Goal: Check status: Check status

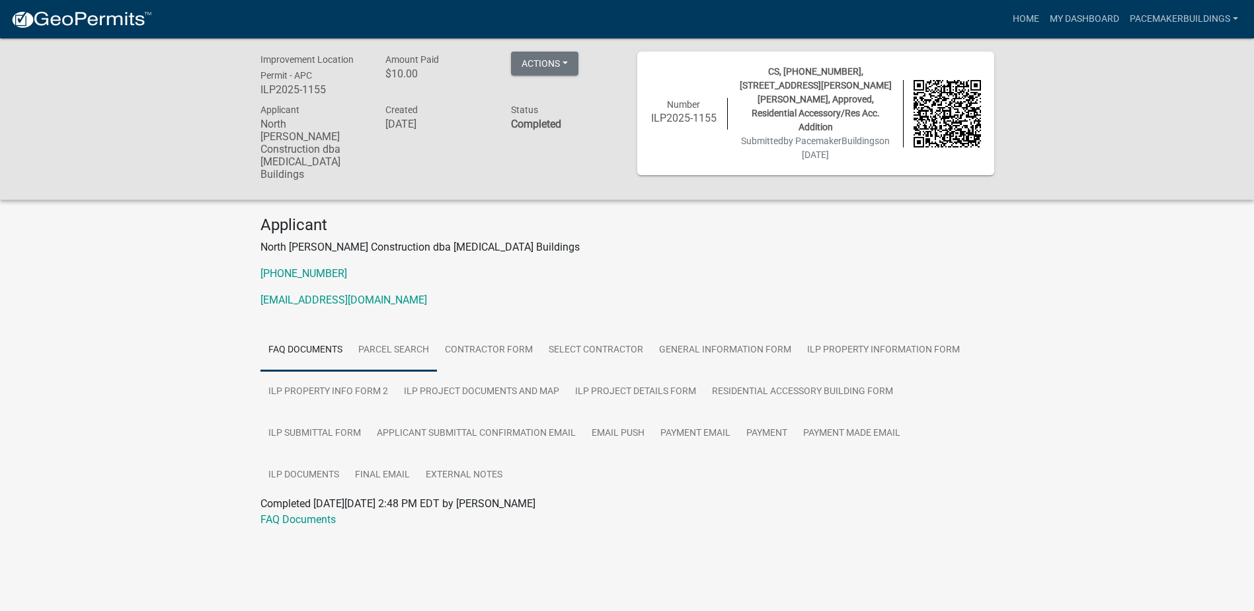
click at [389, 329] on link "Parcel search" at bounding box center [393, 350] width 87 height 42
click at [1162, 17] on link "PacemakerBuildings" at bounding box center [1183, 19] width 119 height 25
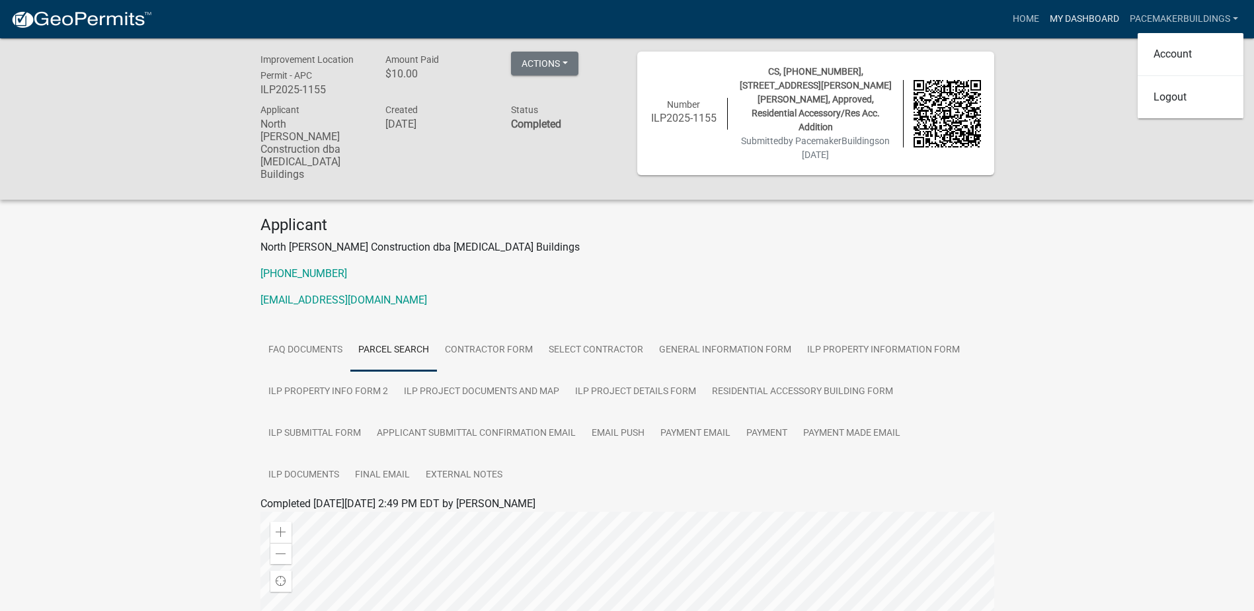
click at [1107, 18] on link "My Dashboard" at bounding box center [1084, 19] width 80 height 25
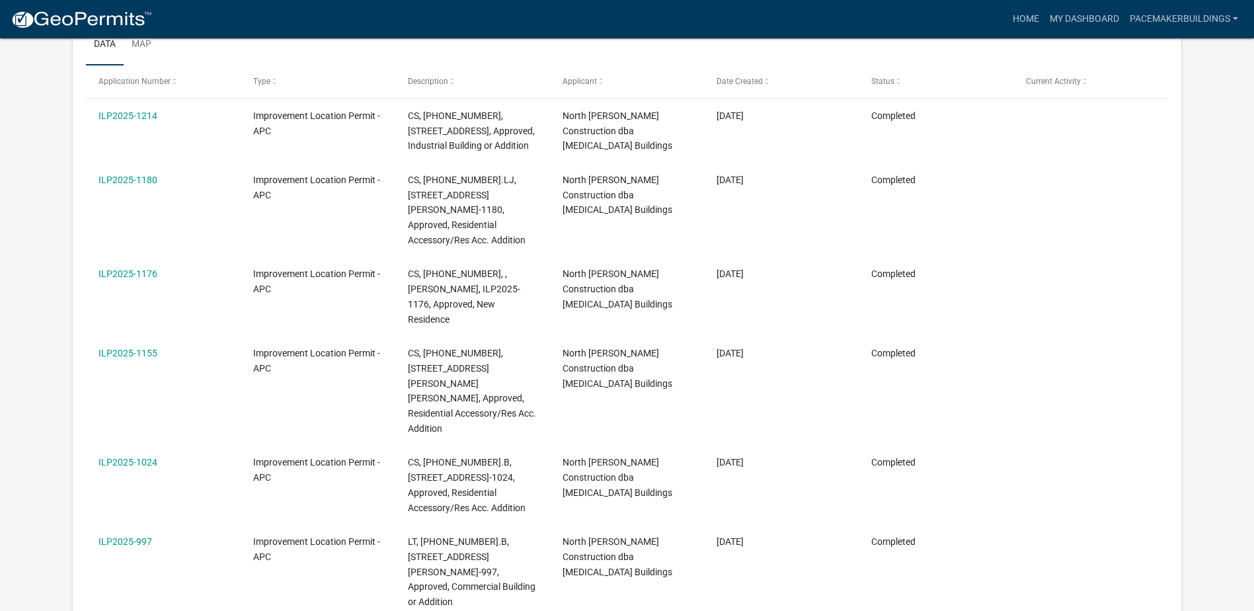
scroll to position [198, 0]
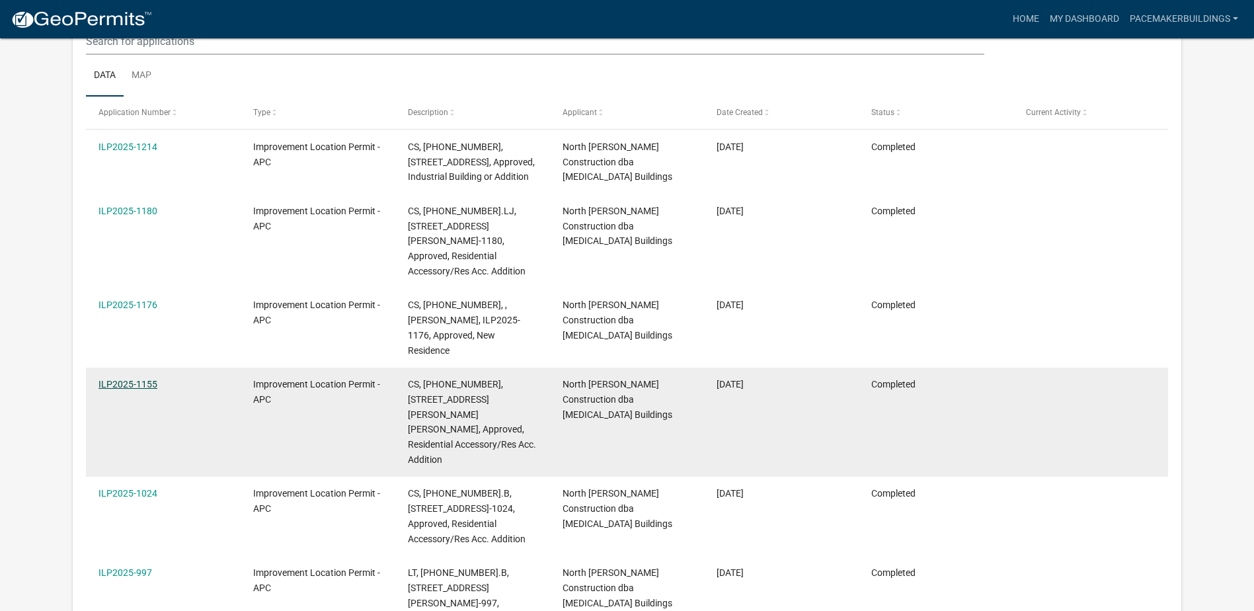
click at [131, 379] on link "ILP2025-1155" at bounding box center [127, 384] width 59 height 11
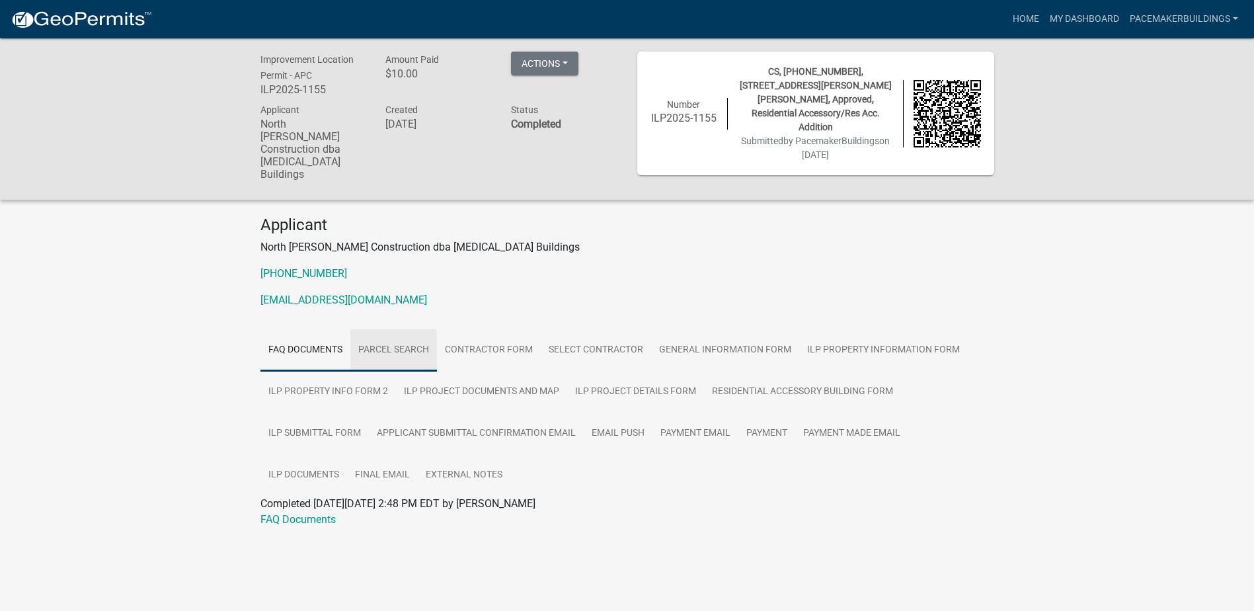
click at [402, 329] on link "Parcel search" at bounding box center [393, 350] width 87 height 42
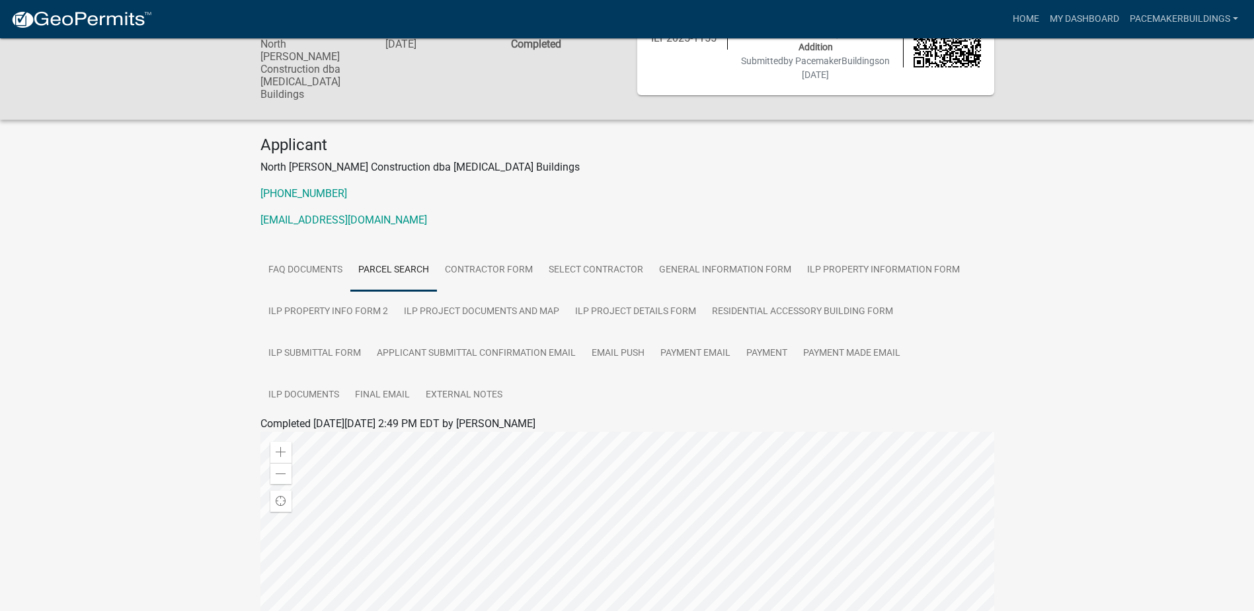
scroll to position [264, 0]
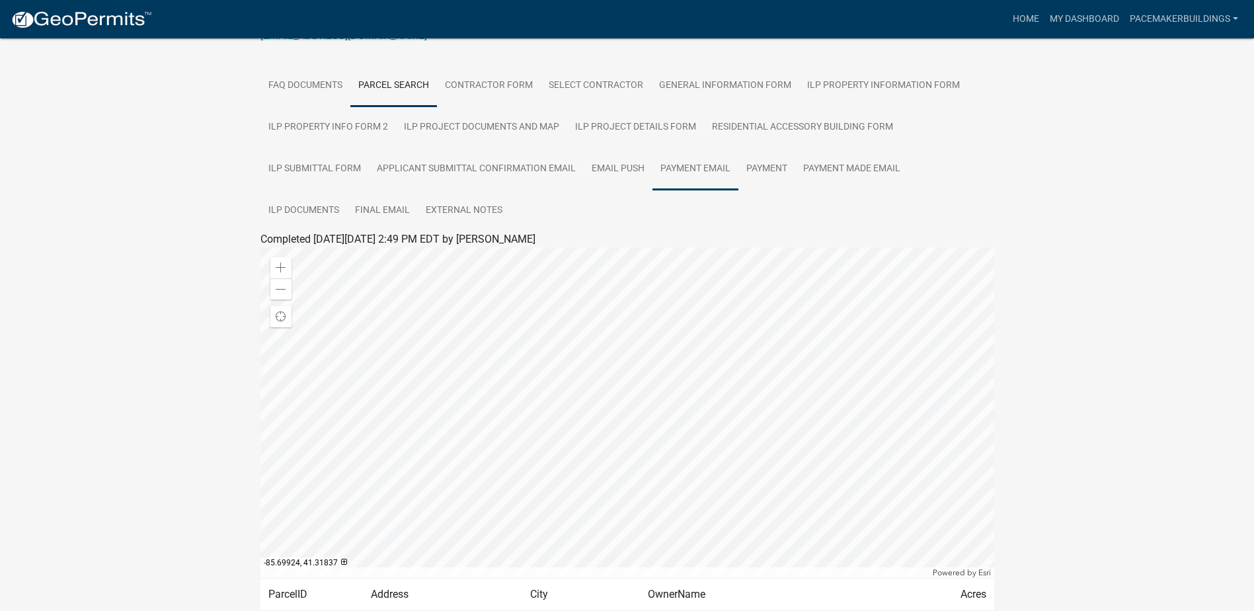
click at [699, 148] on link "Payment Email" at bounding box center [695, 169] width 86 height 42
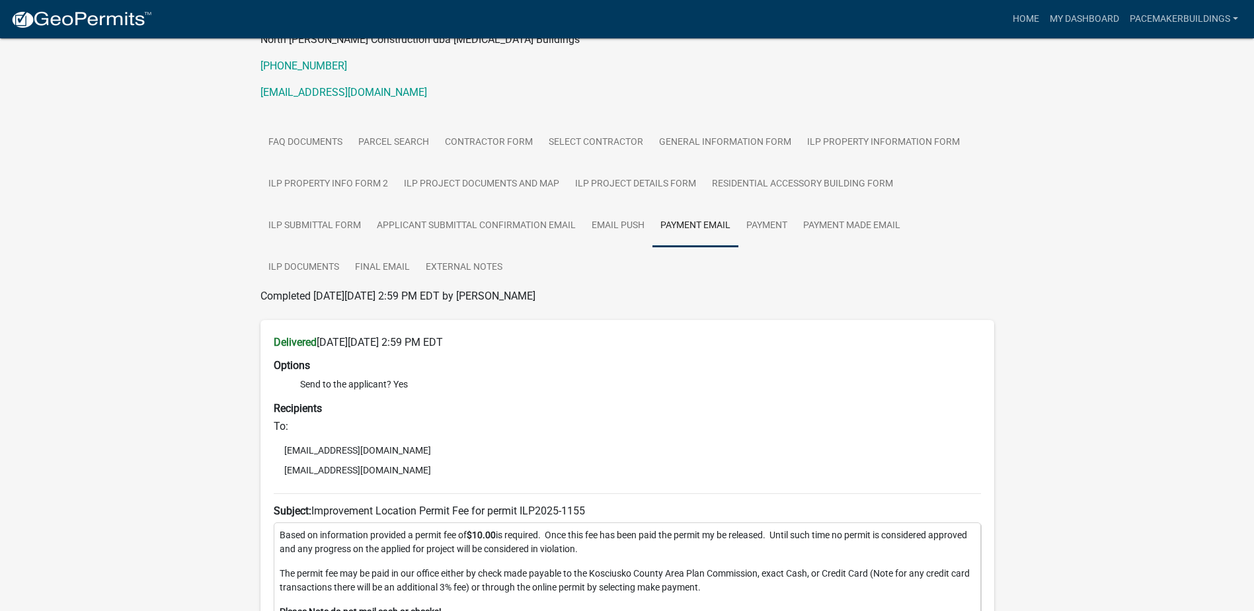
scroll to position [237, 0]
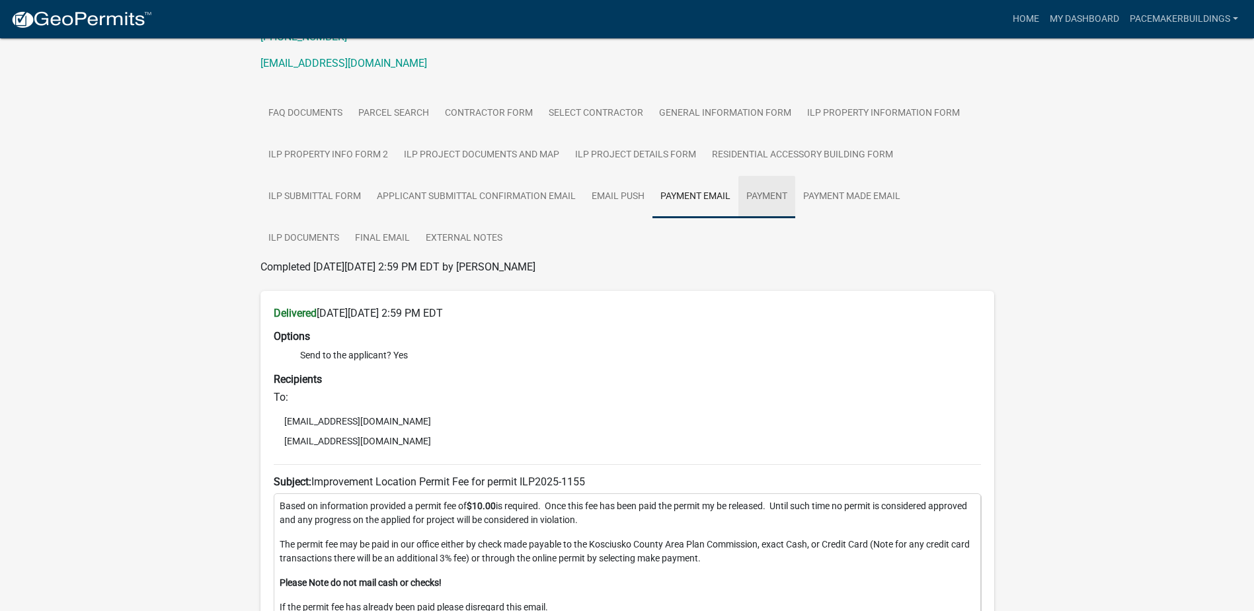
click at [768, 177] on link "Payment" at bounding box center [766, 197] width 57 height 42
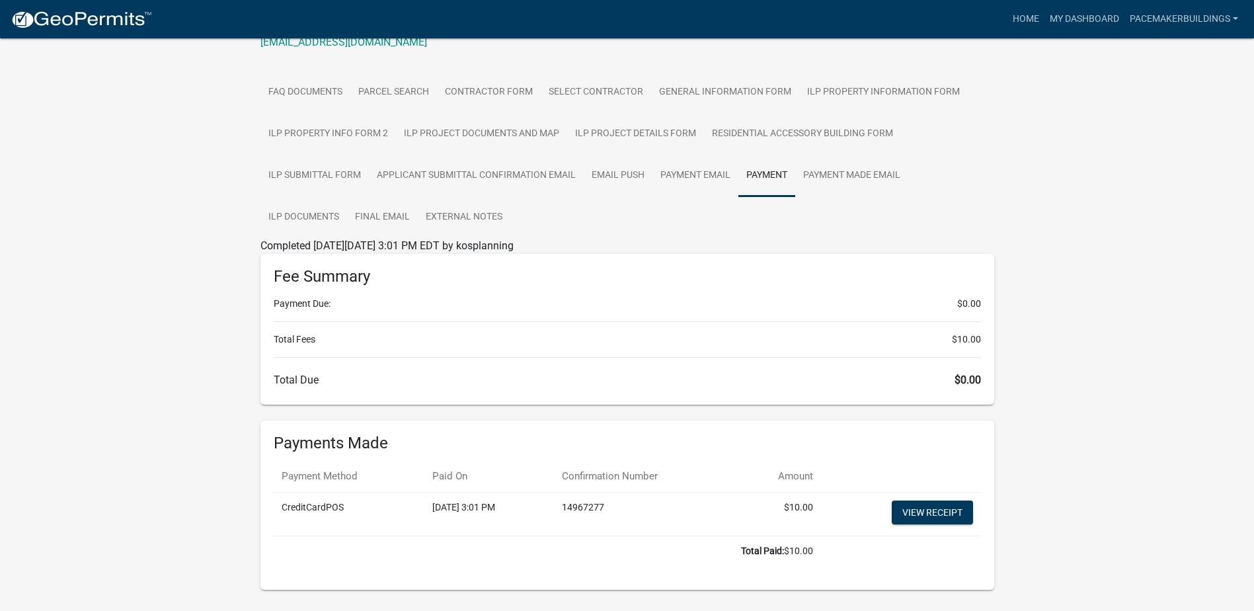
scroll to position [268, 0]
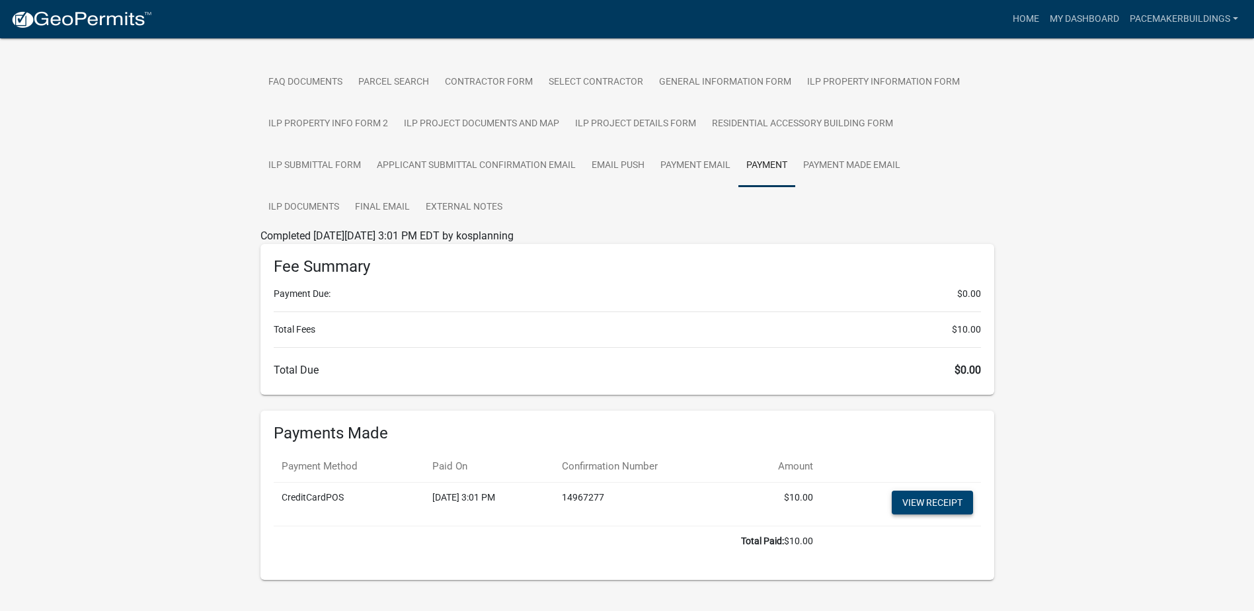
click at [927, 490] on link "View receipt" at bounding box center [932, 502] width 81 height 24
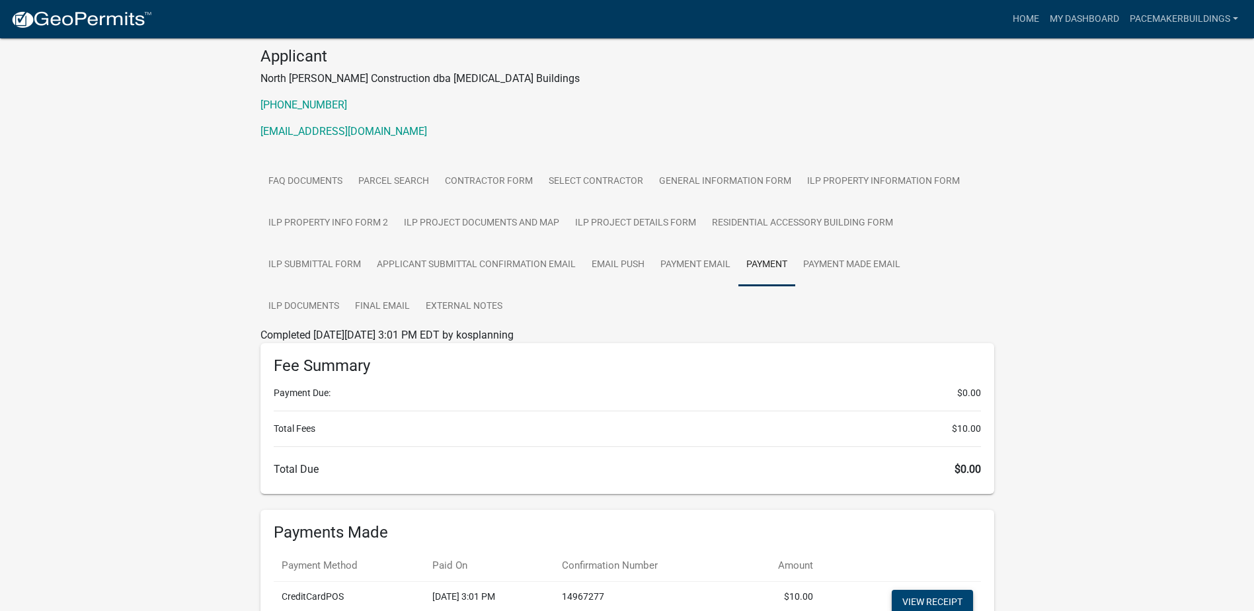
scroll to position [135, 0]
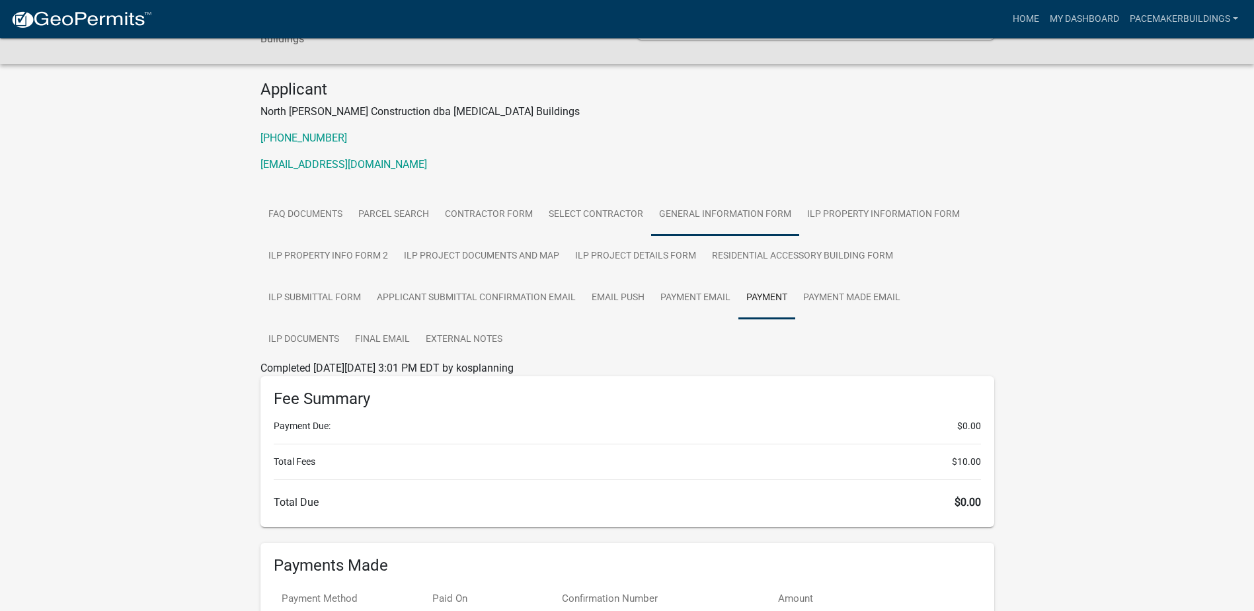
click at [735, 194] on link "General Information Form" at bounding box center [725, 215] width 148 height 42
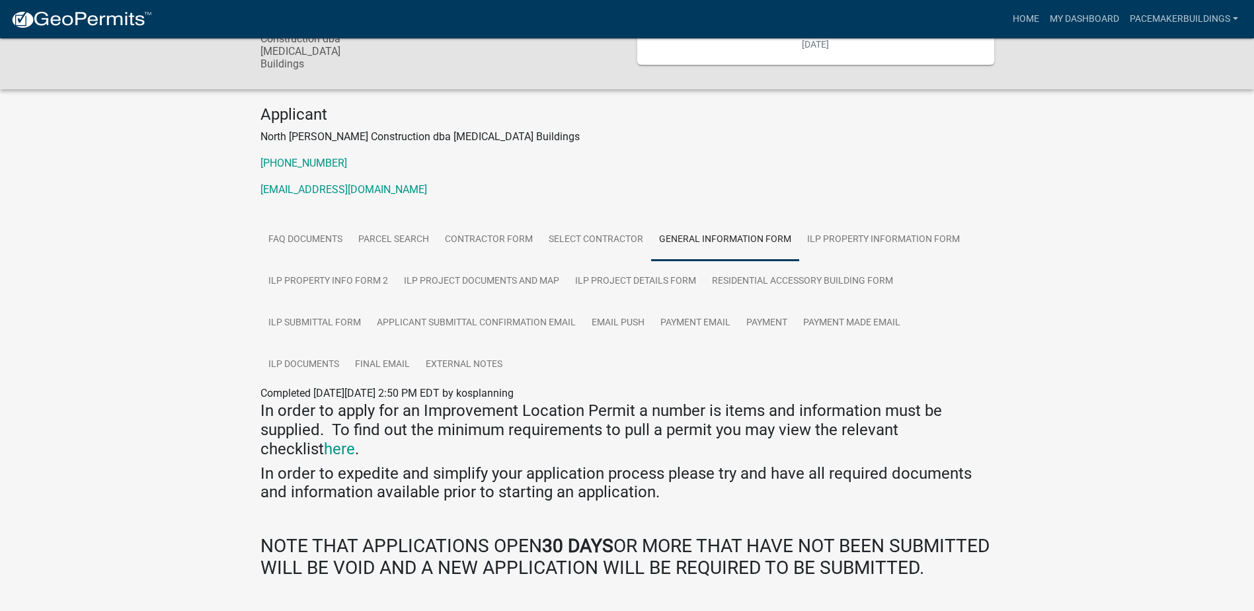
scroll to position [0, 0]
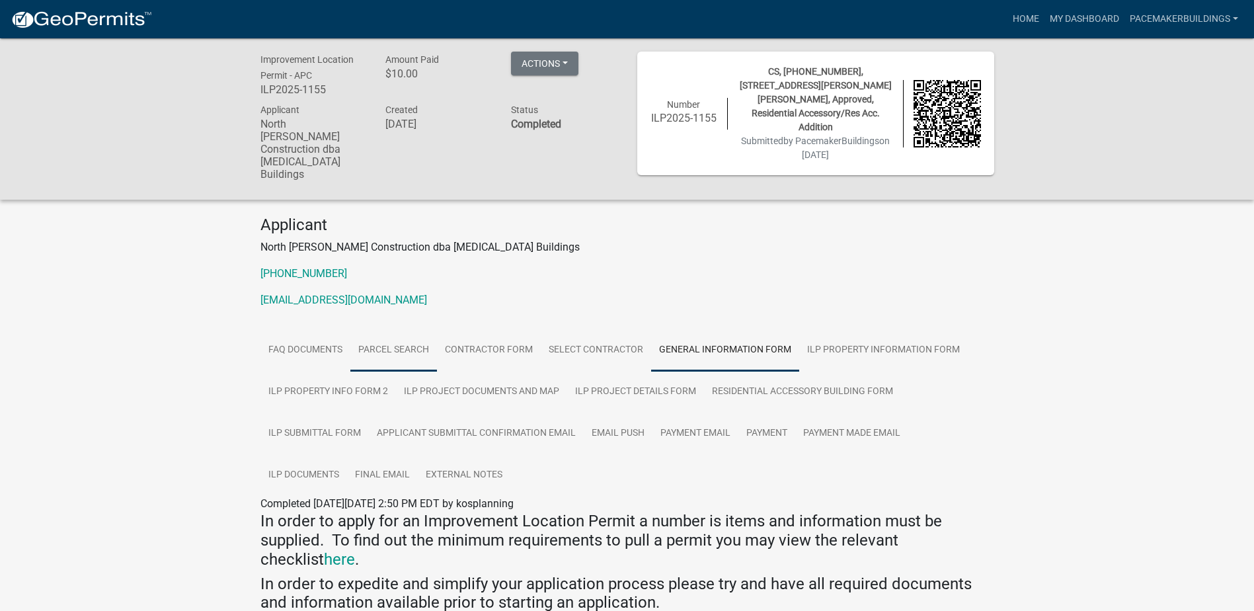
click at [413, 329] on link "Parcel search" at bounding box center [393, 350] width 87 height 42
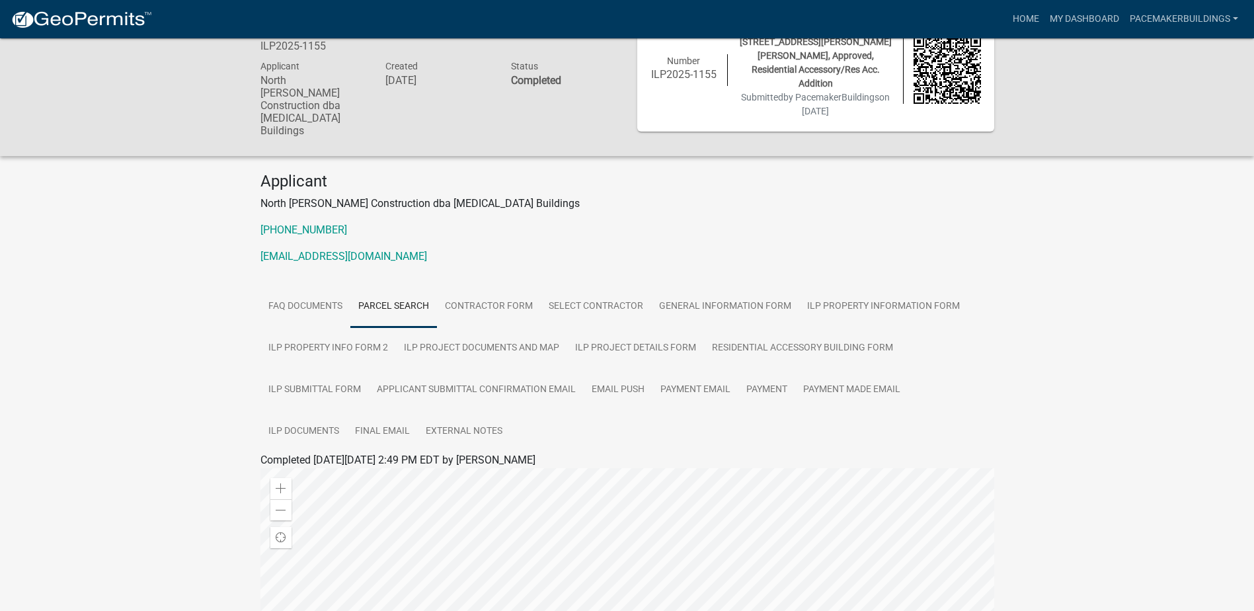
scroll to position [7, 0]
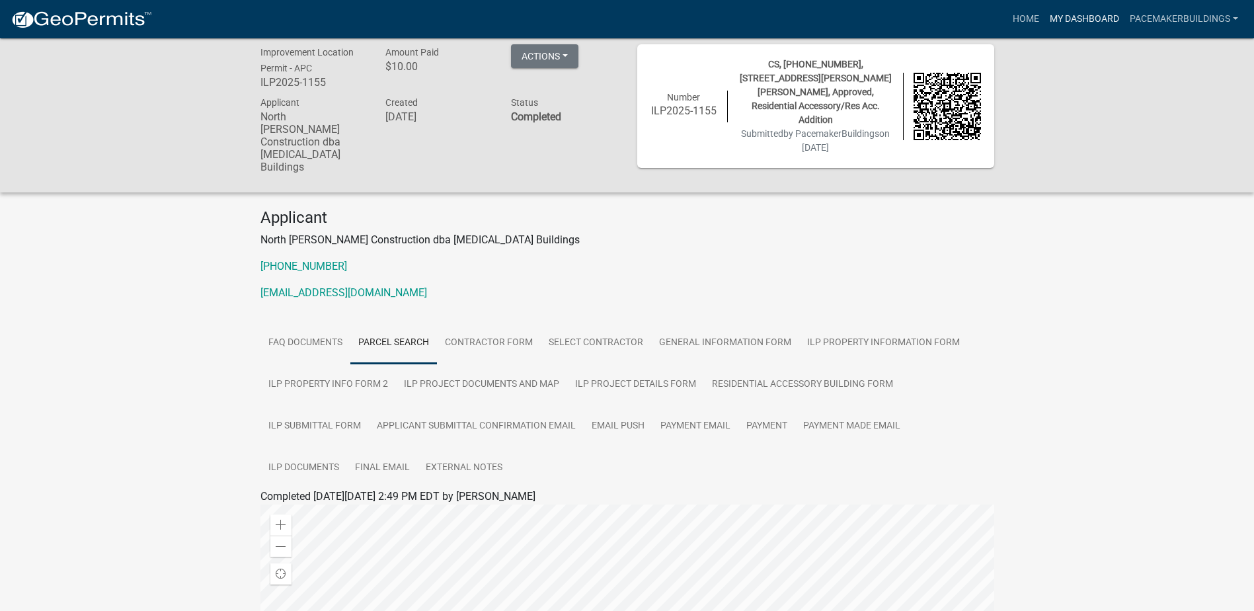
click at [1102, 17] on link "My Dashboard" at bounding box center [1084, 19] width 80 height 25
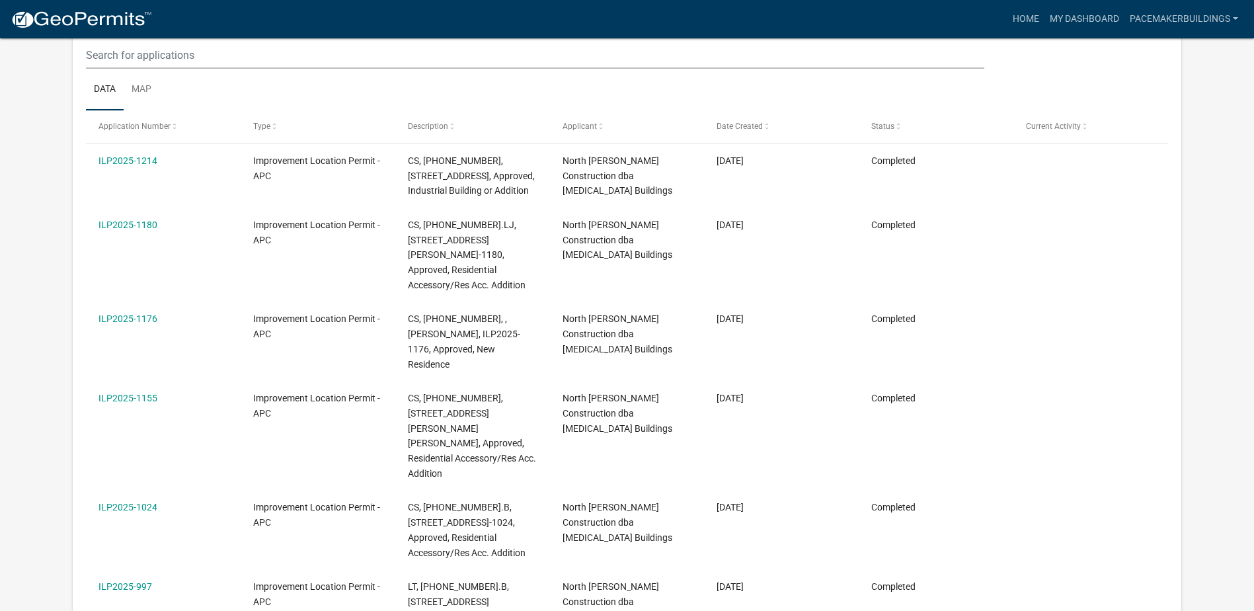
scroll to position [206, 0]
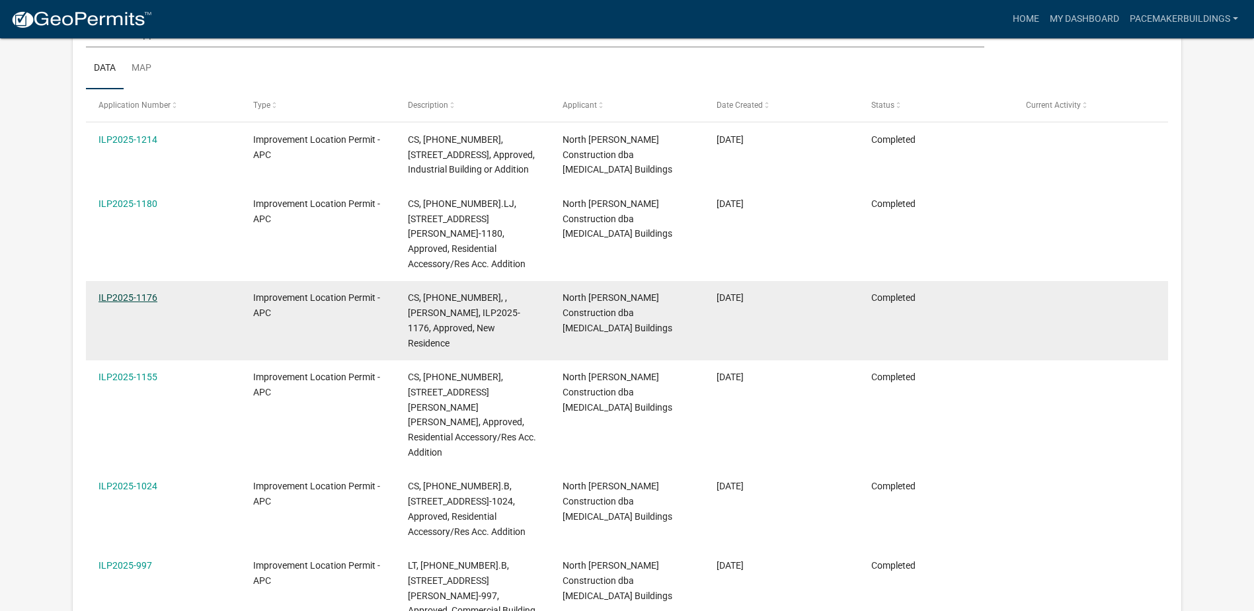
click at [110, 296] on link "ILP2025-1176" at bounding box center [127, 297] width 59 height 11
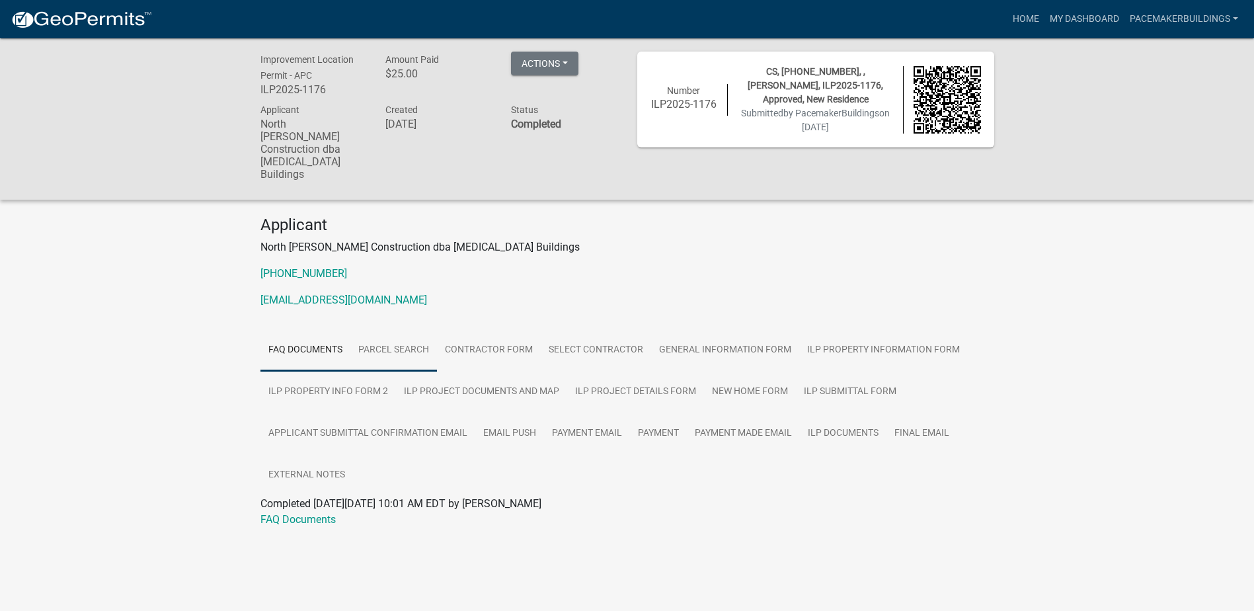
drag, startPoint x: 382, startPoint y: 321, endPoint x: 374, endPoint y: 323, distance: 8.0
click at [382, 329] on link "Parcel search" at bounding box center [393, 350] width 87 height 42
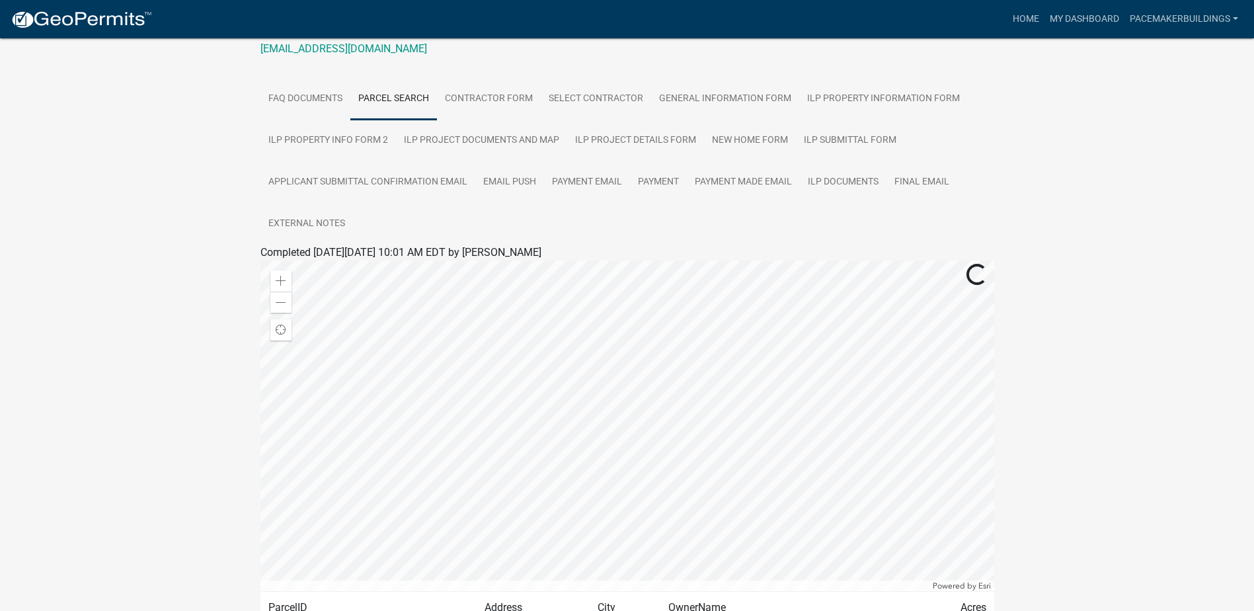
scroll to position [337, 0]
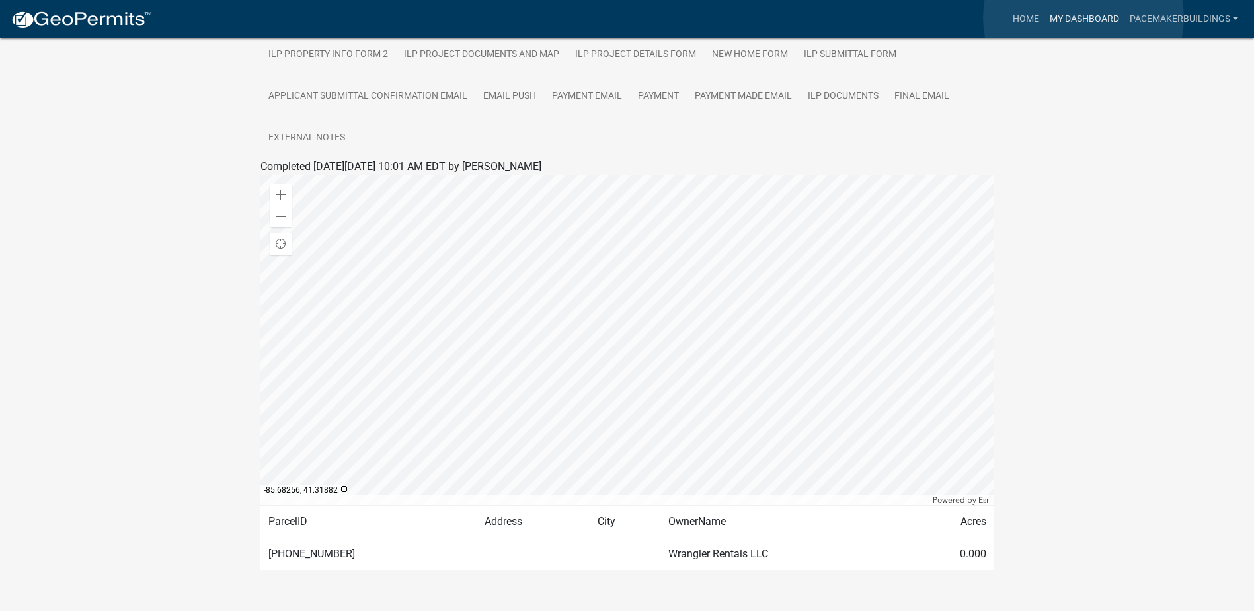
click at [1083, 18] on link "My Dashboard" at bounding box center [1084, 19] width 80 height 25
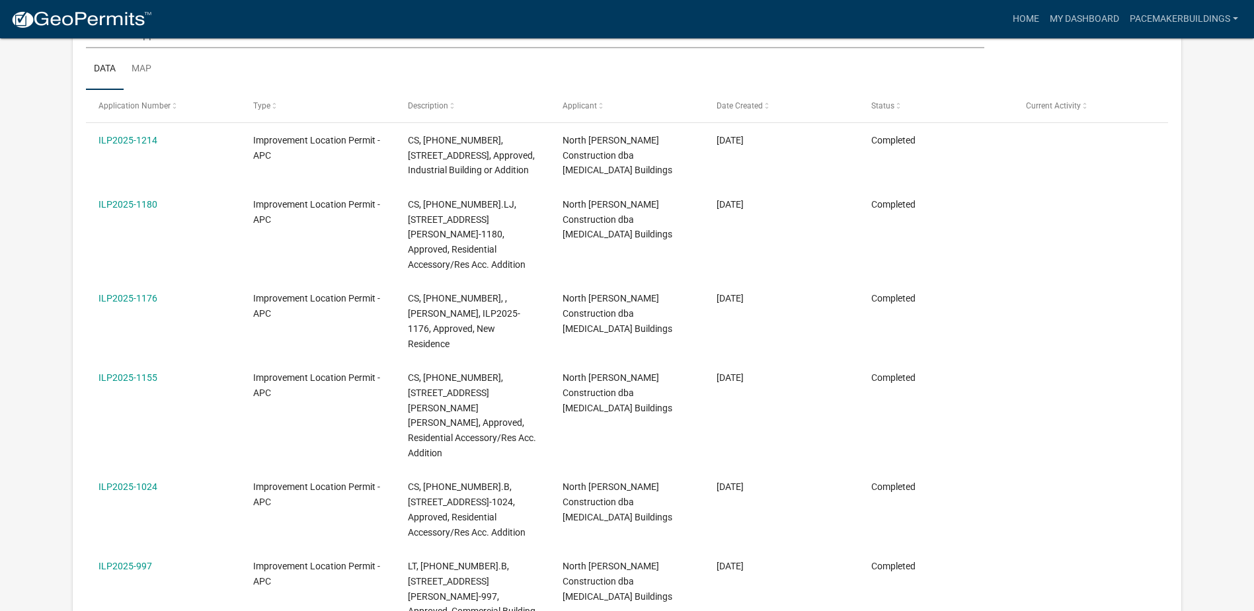
scroll to position [182, 0]
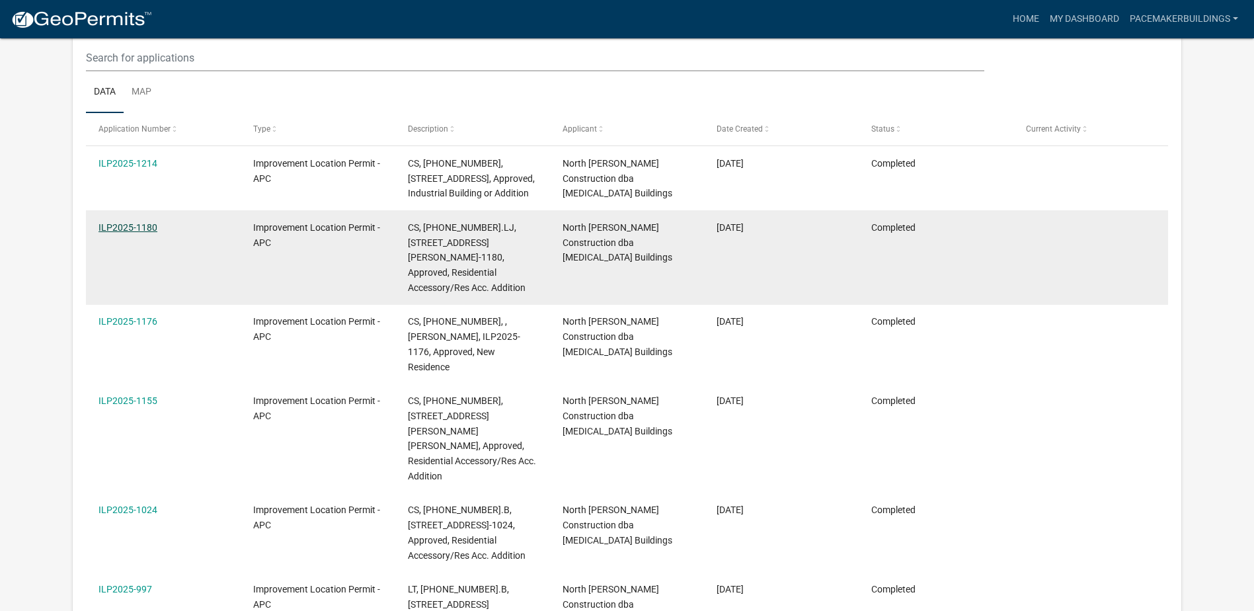
click at [133, 233] on link "ILP2025-1180" at bounding box center [127, 227] width 59 height 11
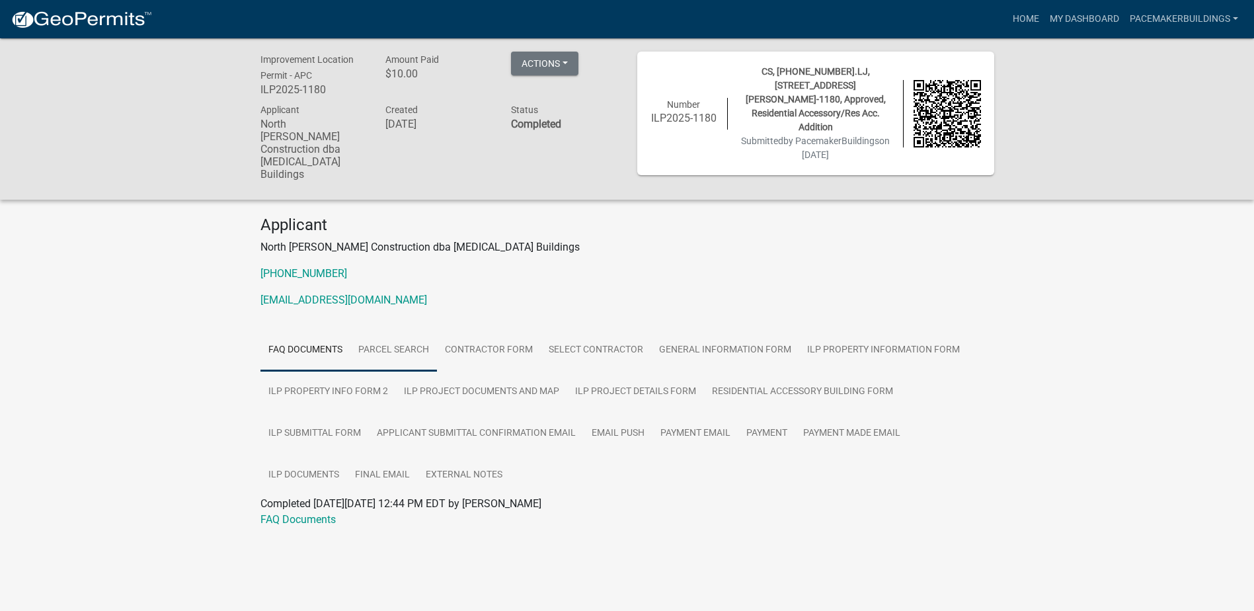
click at [375, 329] on link "Parcel search" at bounding box center [393, 350] width 87 height 42
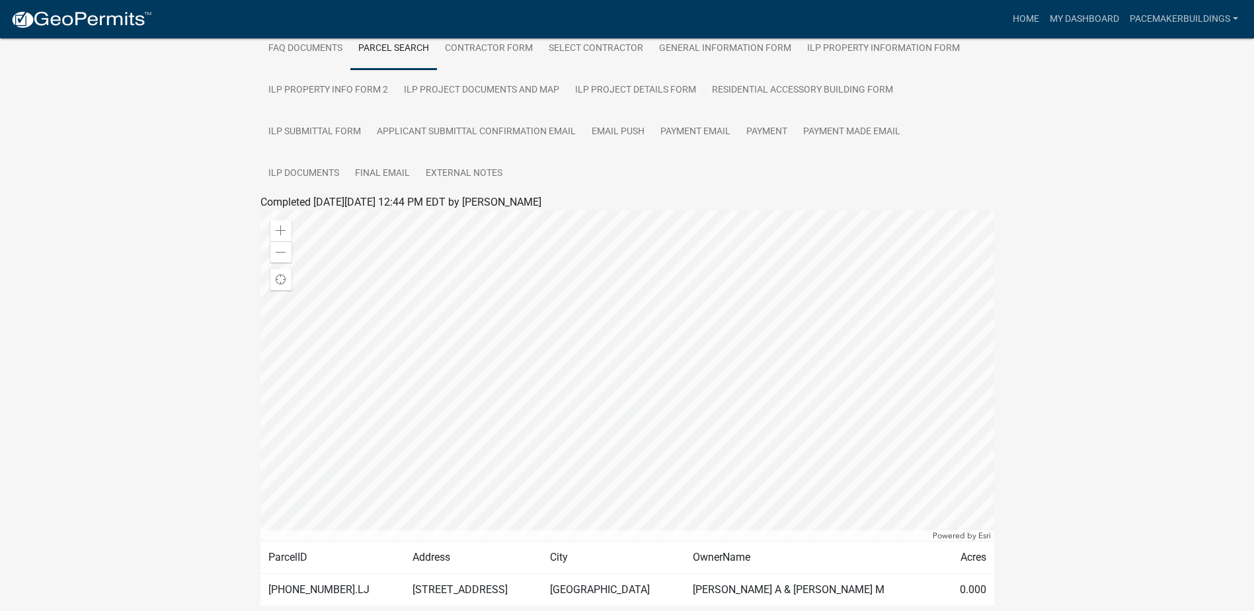
scroll to position [338, 0]
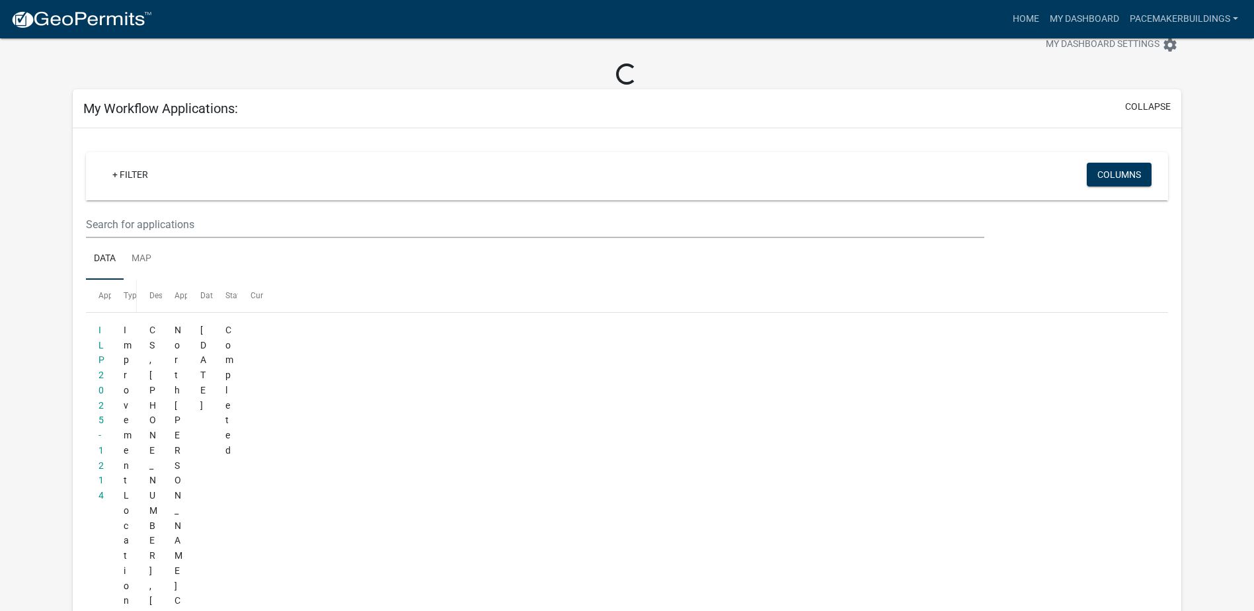
scroll to position [182, 0]
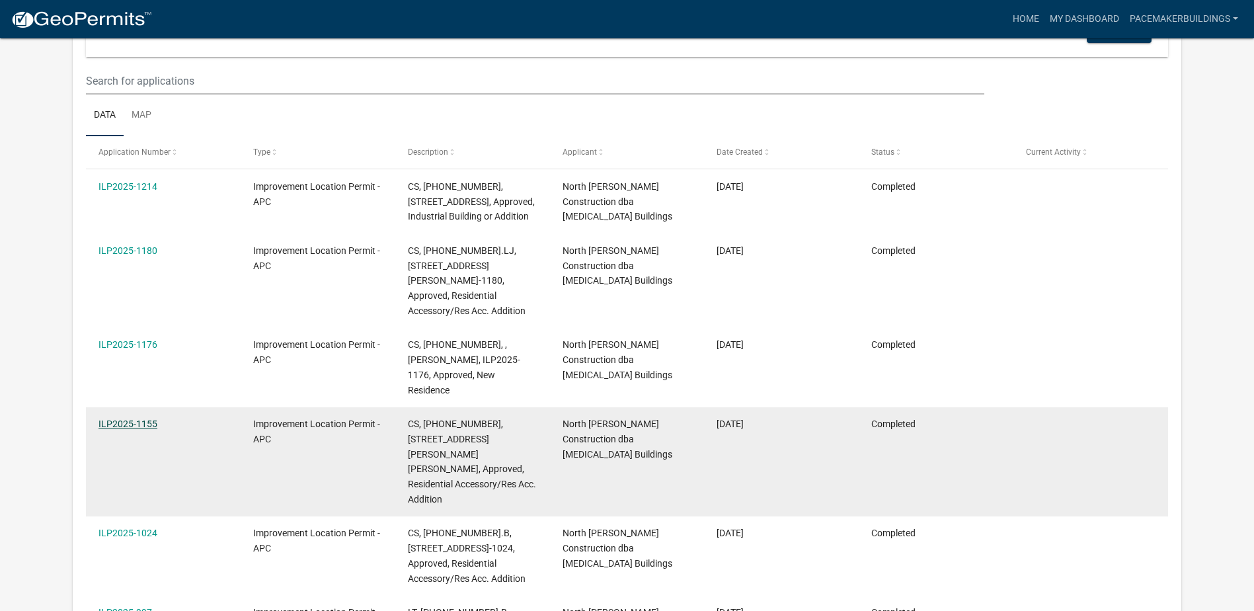
click at [137, 418] on link "ILP2025-1155" at bounding box center [127, 423] width 59 height 11
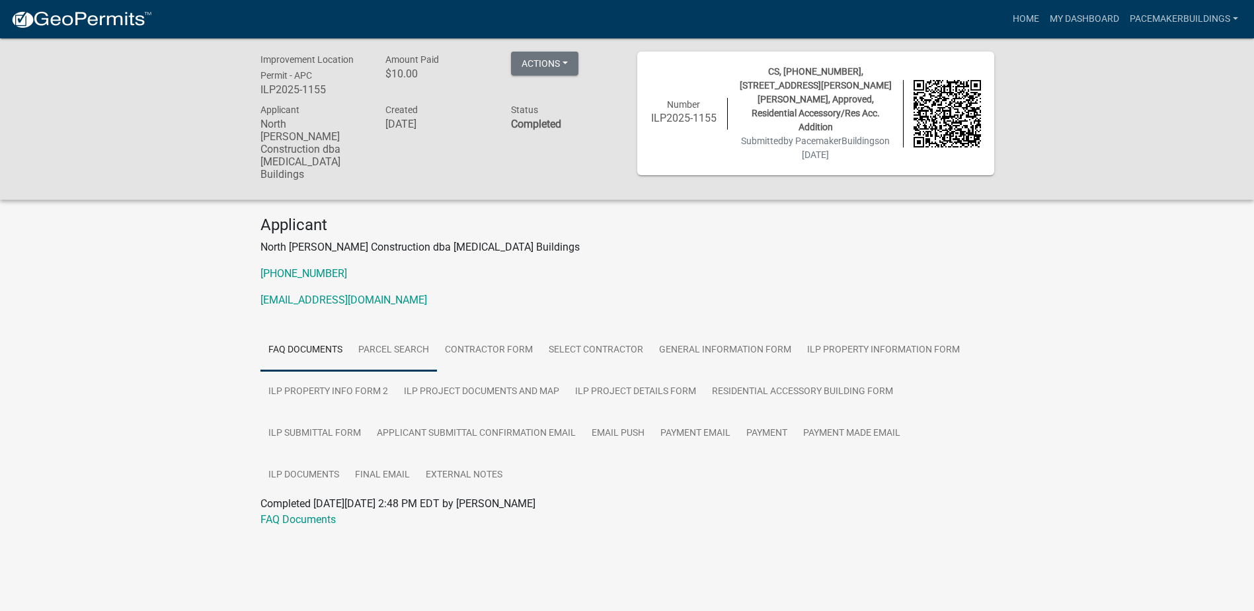
click at [383, 329] on link "Parcel search" at bounding box center [393, 350] width 87 height 42
click at [1083, 21] on link "My Dashboard" at bounding box center [1084, 19] width 80 height 25
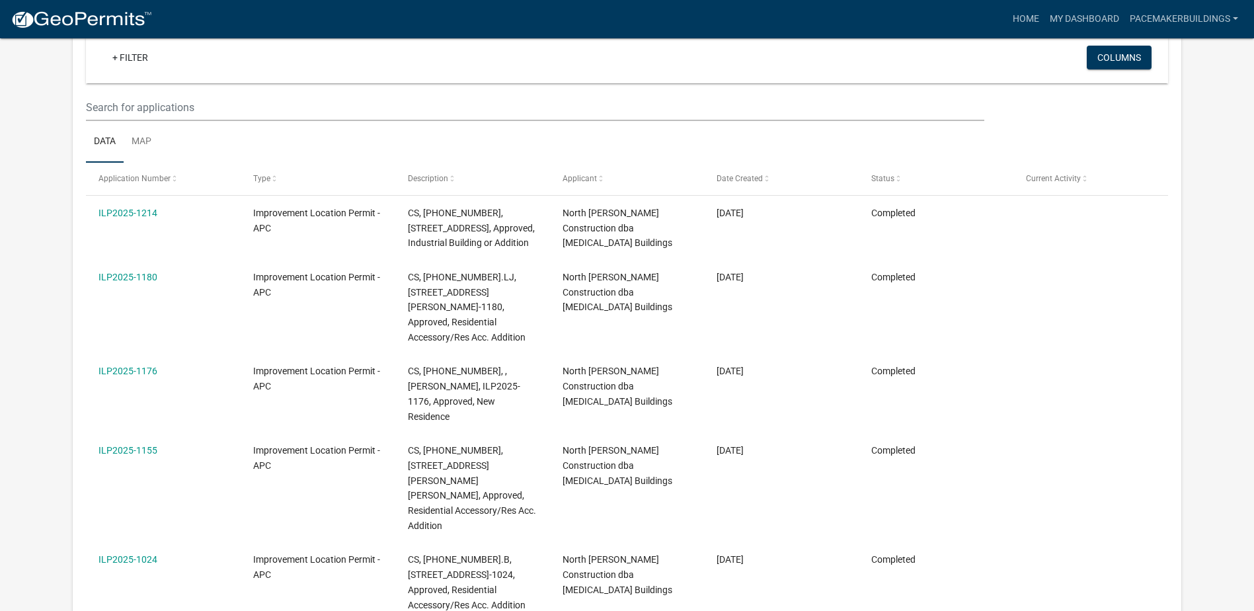
scroll to position [109, 0]
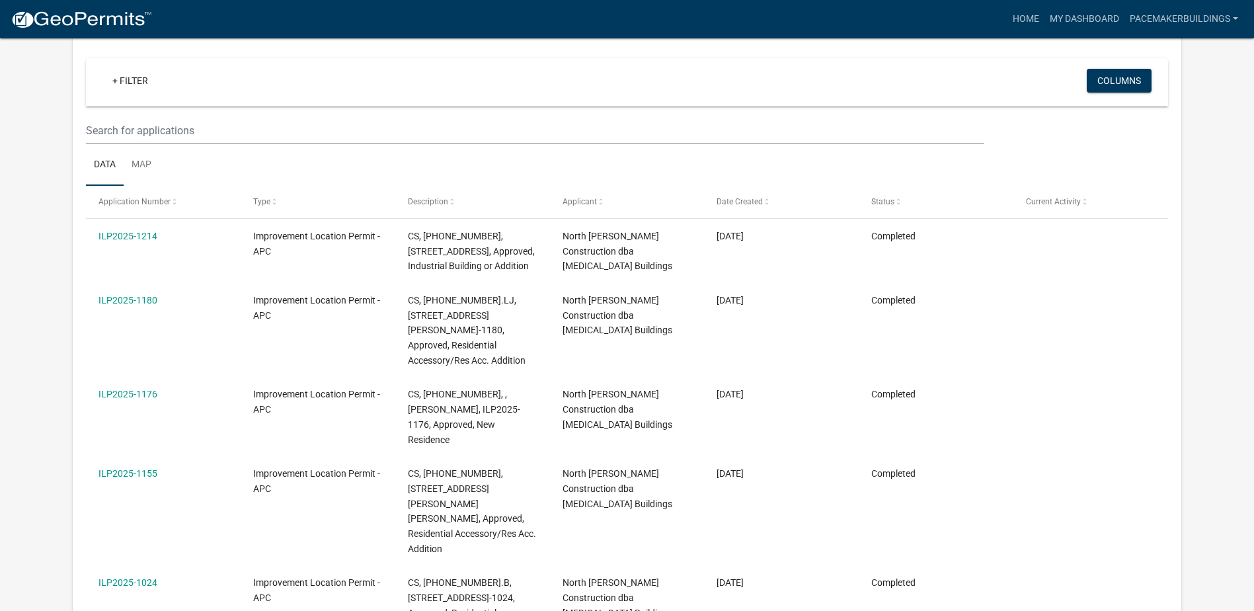
click at [122, 468] on link "ILP2025-1155" at bounding box center [127, 473] width 59 height 11
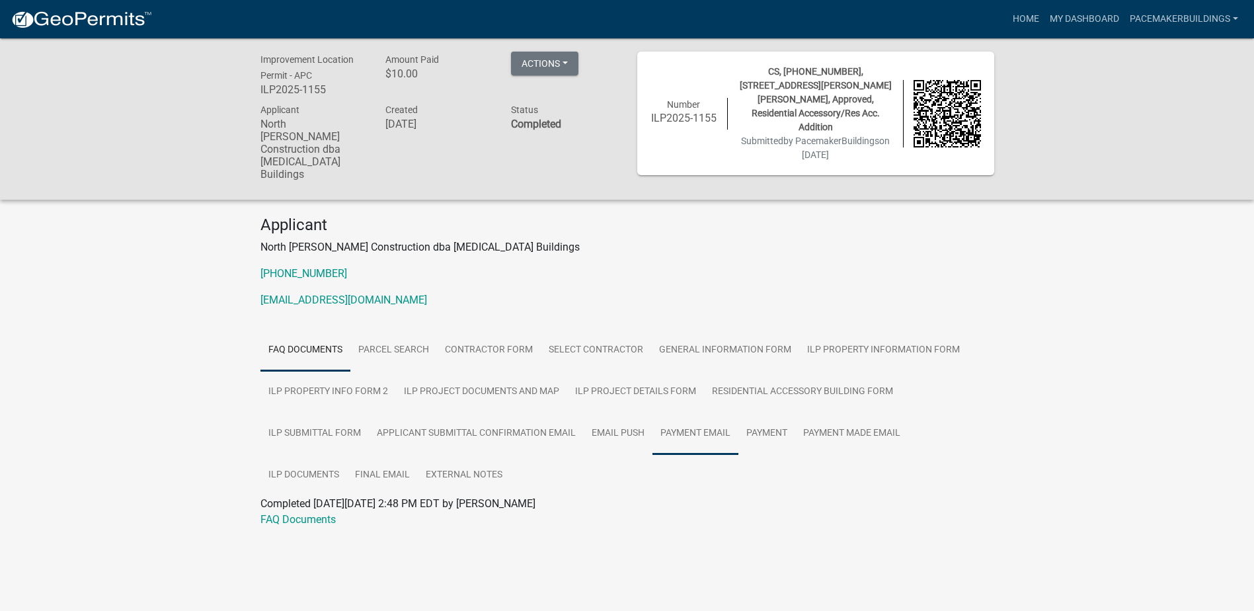
click at [695, 412] on link "Payment Email" at bounding box center [695, 433] width 86 height 42
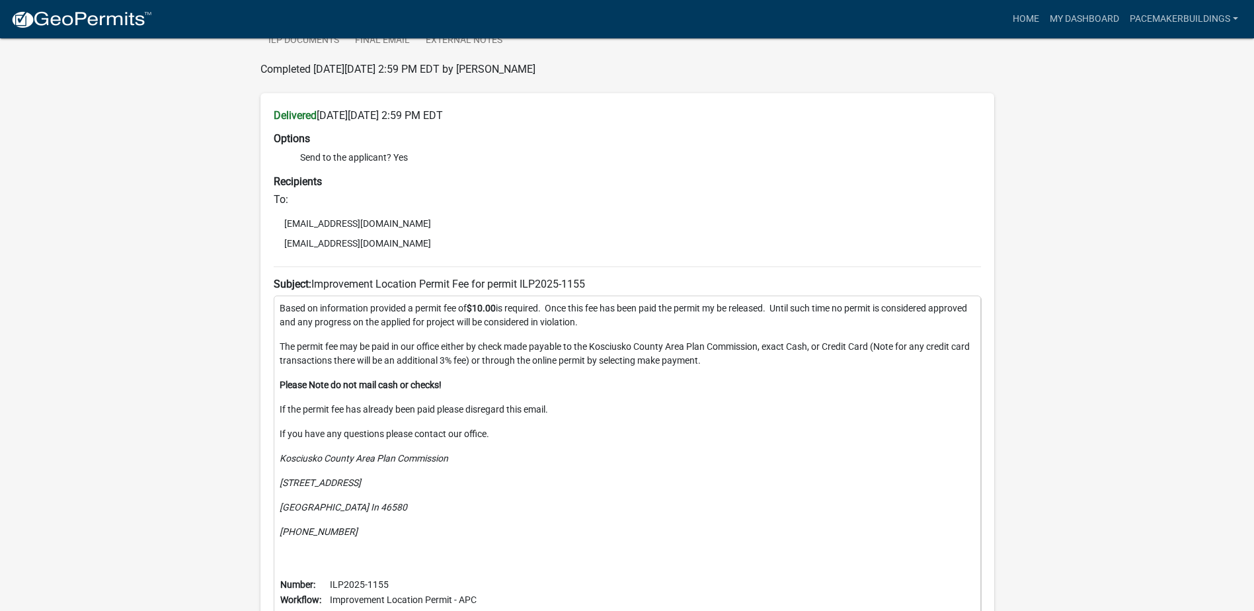
scroll to position [463, 0]
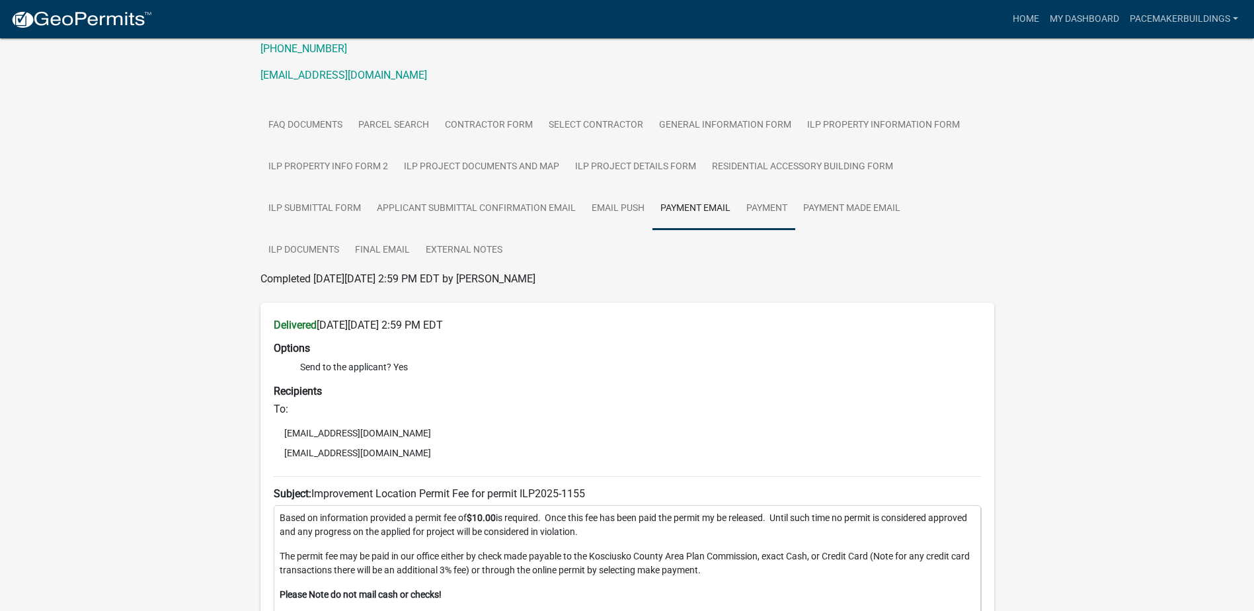
click at [764, 188] on link "Payment" at bounding box center [766, 209] width 57 height 42
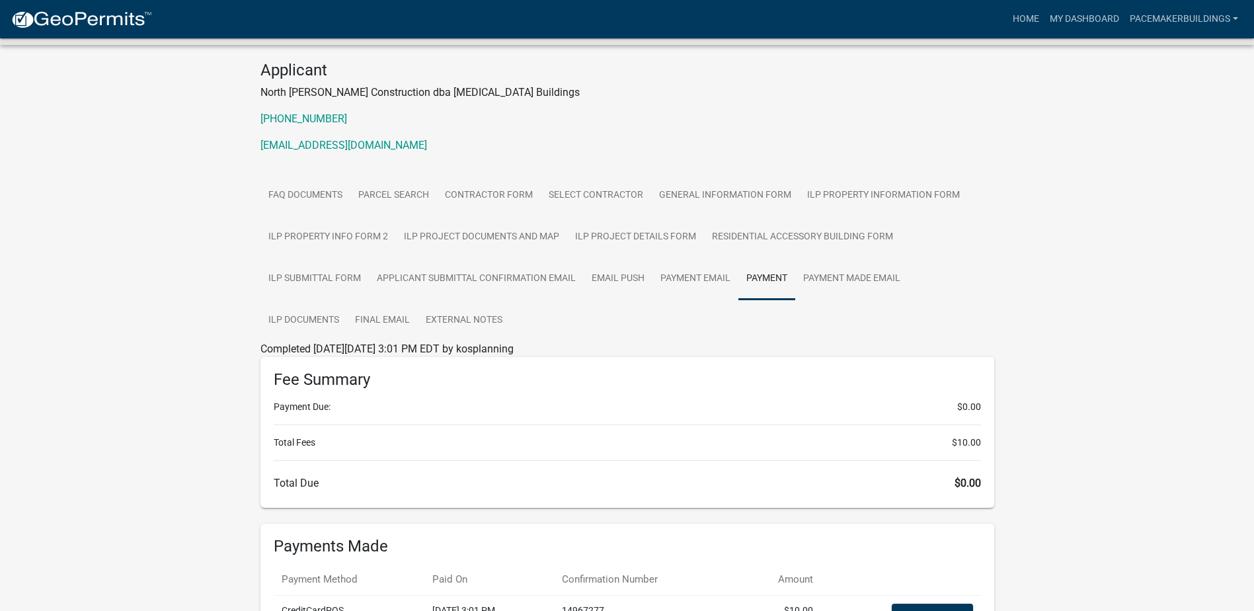
scroll to position [268, 0]
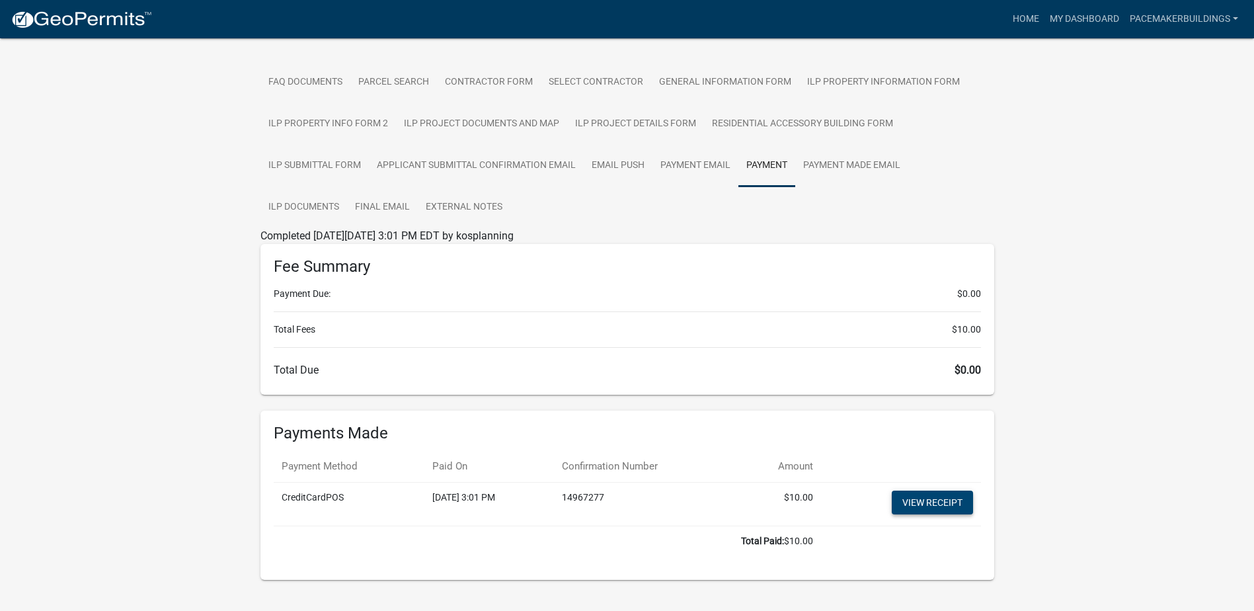
click at [912, 490] on link "View receipt" at bounding box center [932, 502] width 81 height 24
click at [1106, 19] on link "My Dashboard" at bounding box center [1084, 19] width 80 height 25
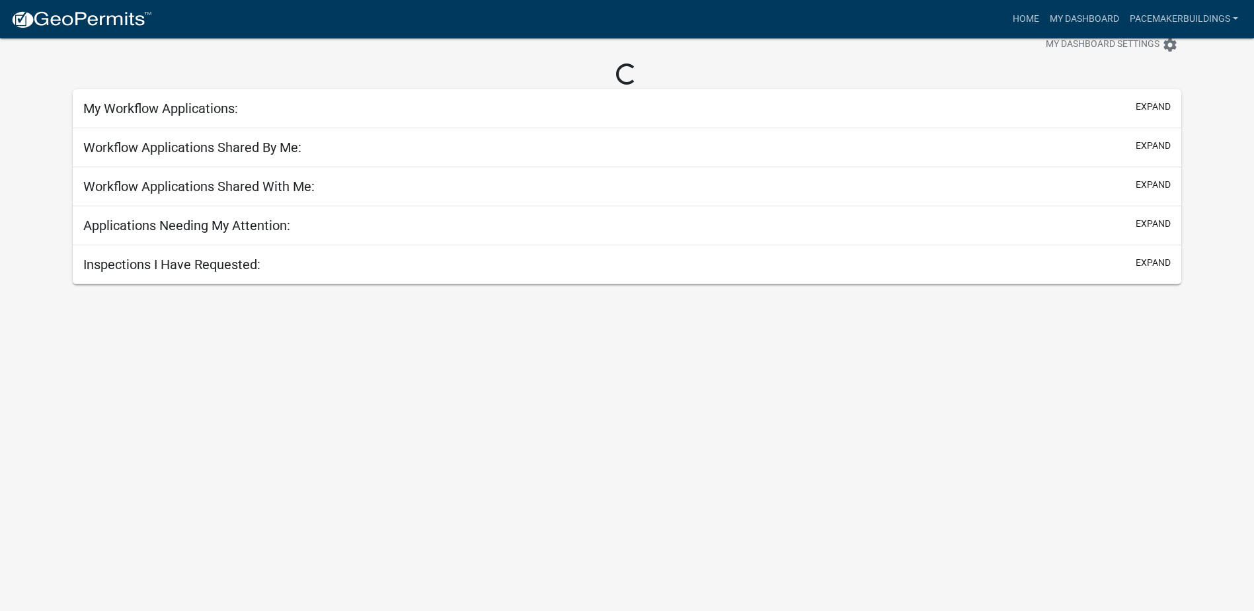
scroll to position [268, 0]
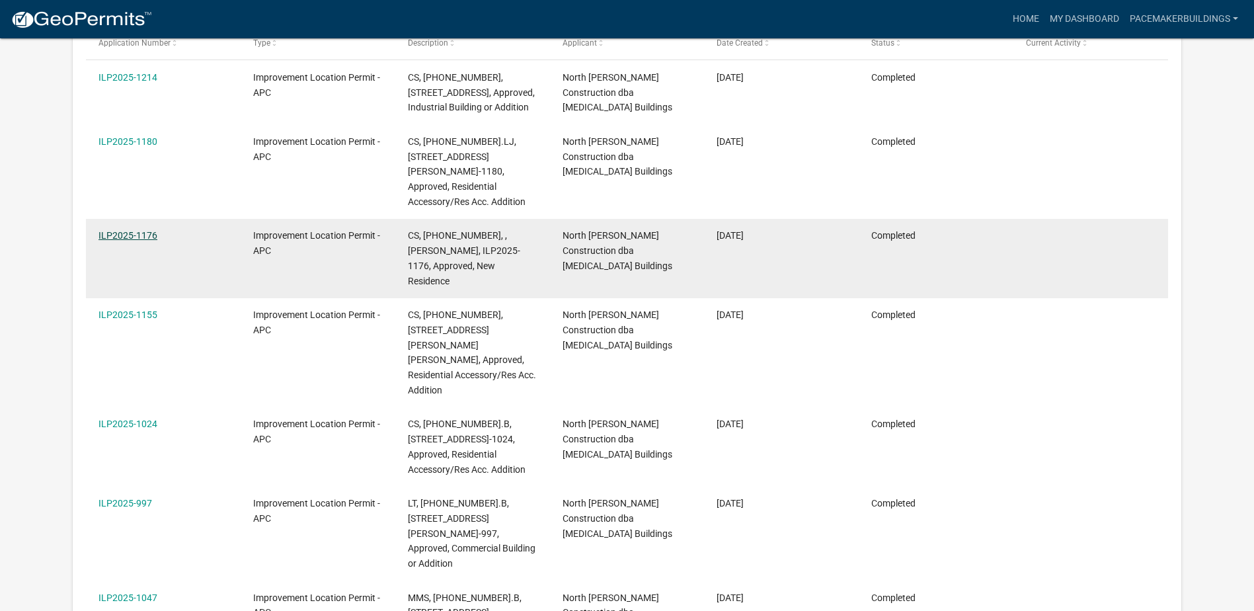
click at [104, 258] on datatable-body-cell "ILP2025-1176" at bounding box center [163, 258] width 155 height 79
click at [128, 235] on link "ILP2025-1176" at bounding box center [127, 235] width 59 height 11
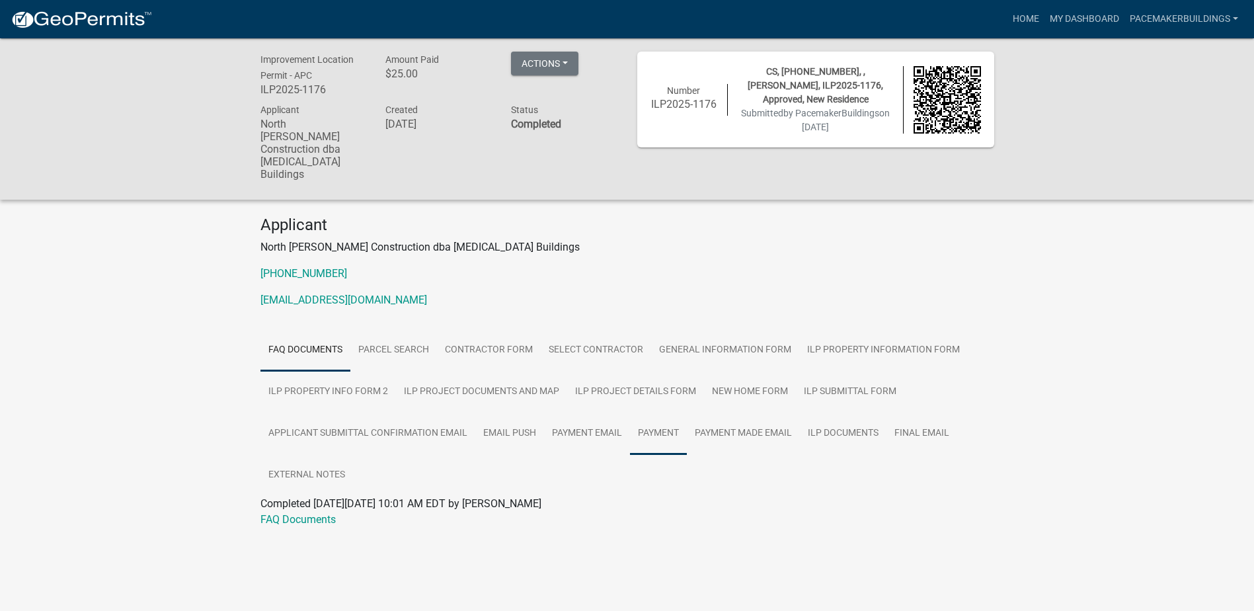
click at [670, 412] on link "Payment" at bounding box center [658, 433] width 57 height 42
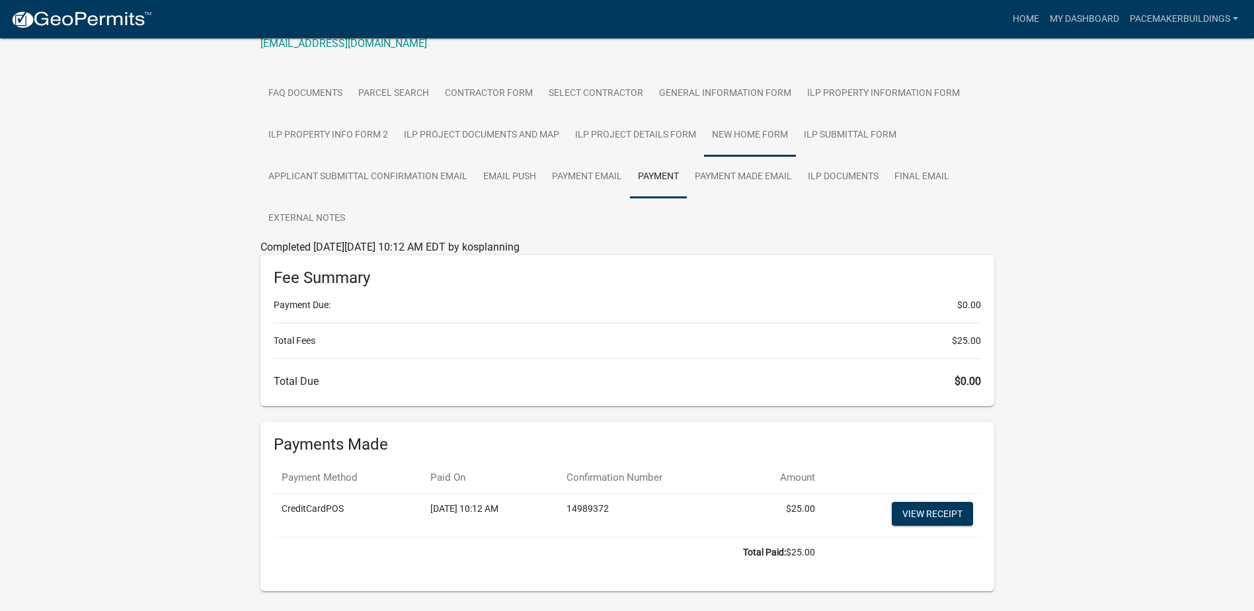
scroll to position [267, 0]
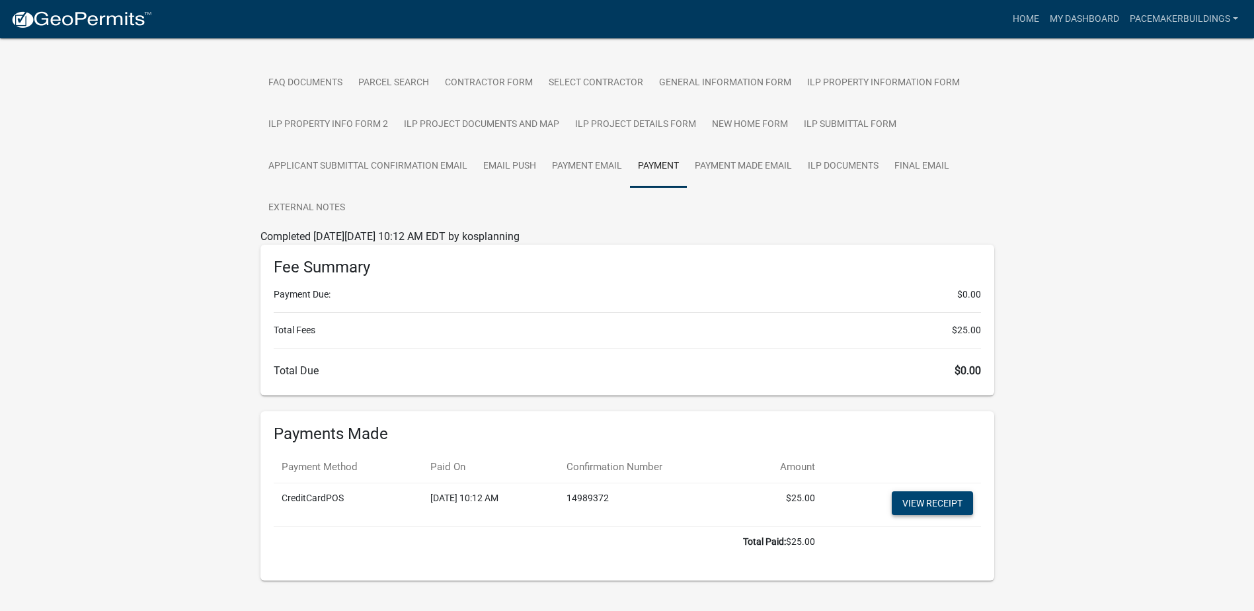
click at [933, 491] on link "View receipt" at bounding box center [932, 503] width 81 height 24
click at [1075, 13] on link "My Dashboard" at bounding box center [1084, 19] width 80 height 25
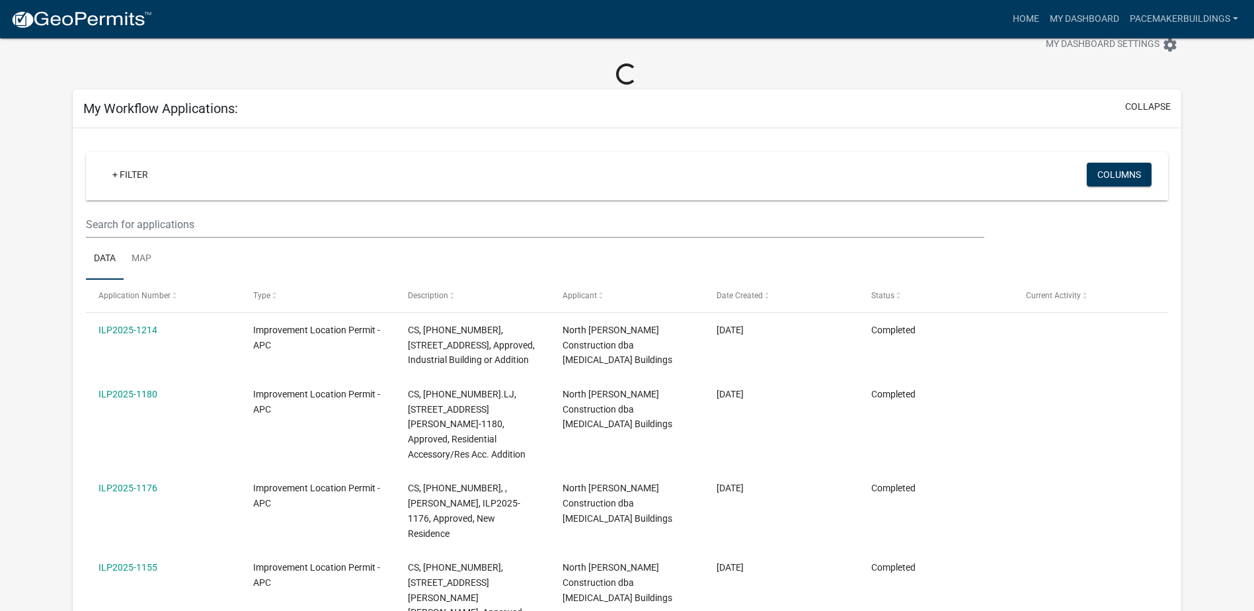
scroll to position [267, 0]
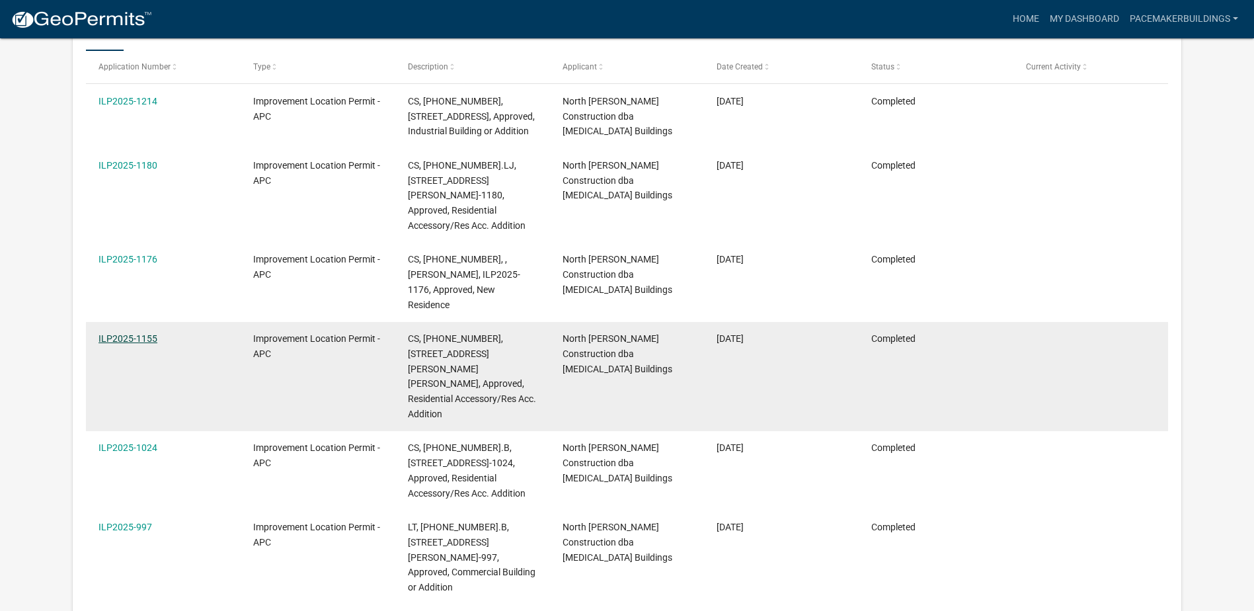
click at [111, 333] on link "ILP2025-1155" at bounding box center [127, 338] width 59 height 11
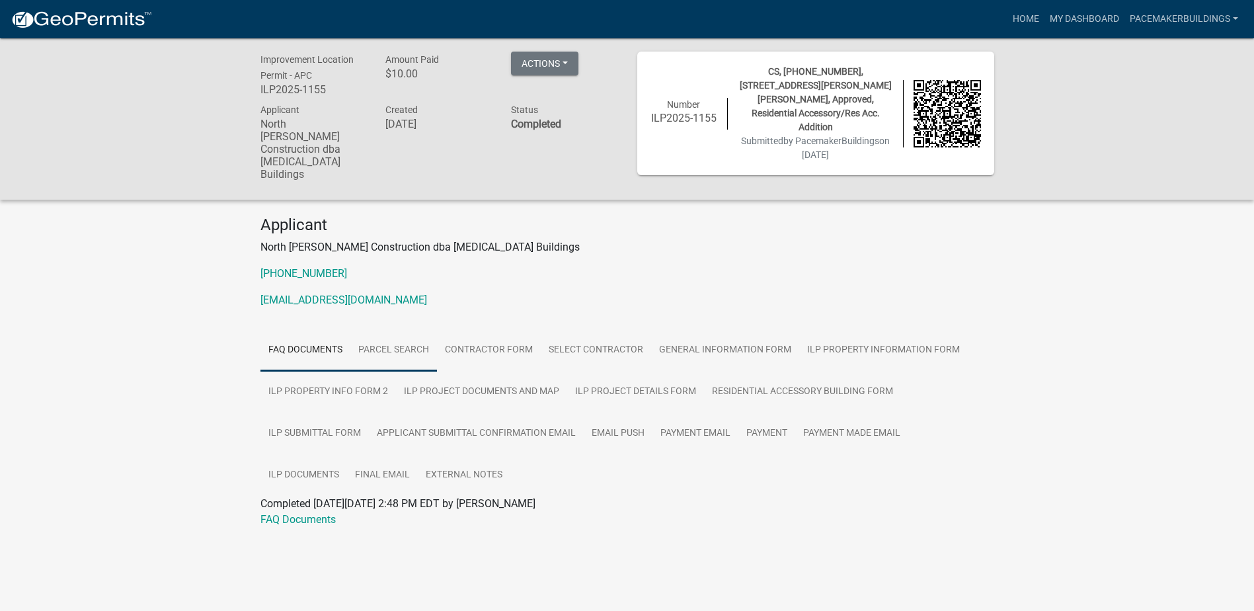
click at [403, 329] on link "Parcel search" at bounding box center [393, 350] width 87 height 42
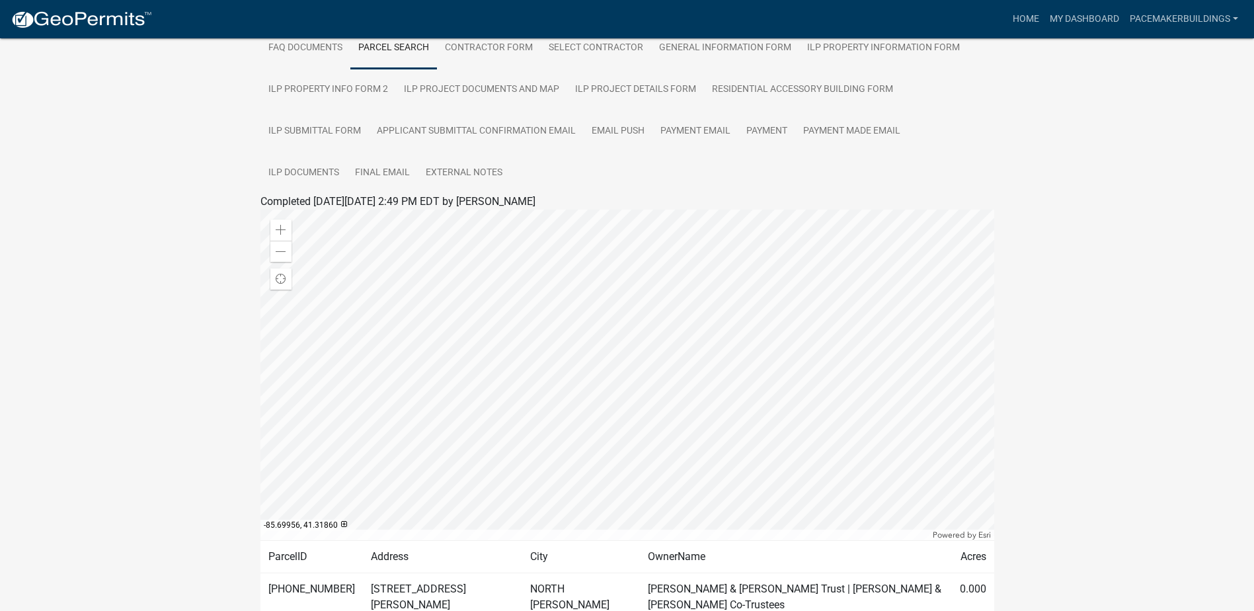
scroll to position [338, 0]
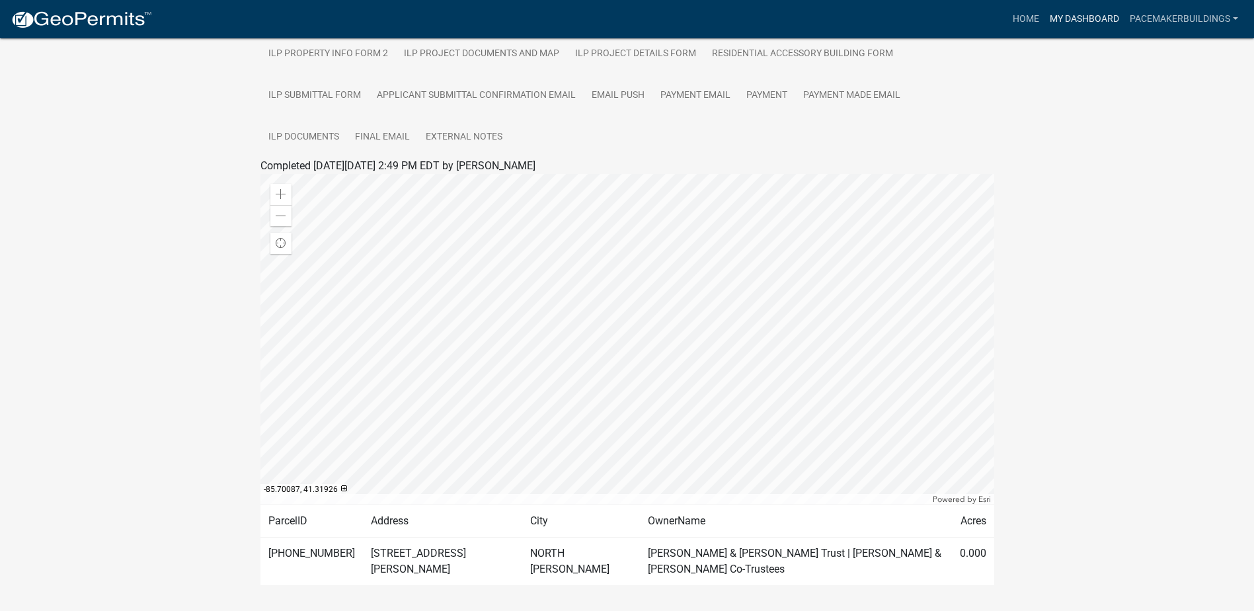
click at [1093, 21] on link "My Dashboard" at bounding box center [1084, 19] width 80 height 25
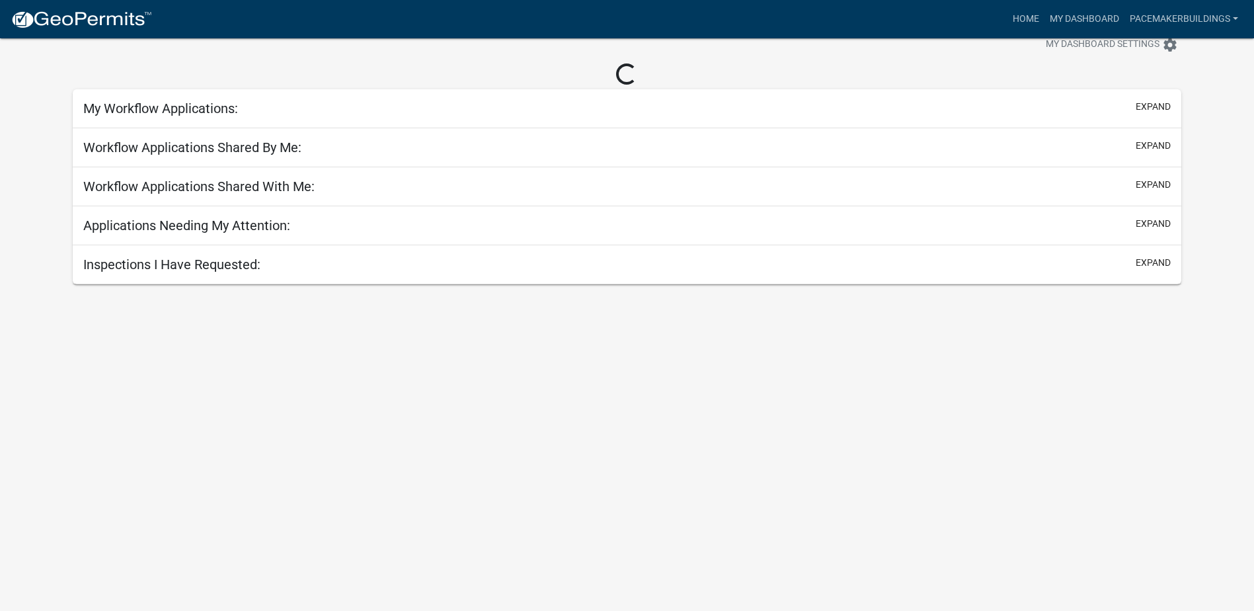
scroll to position [338, 0]
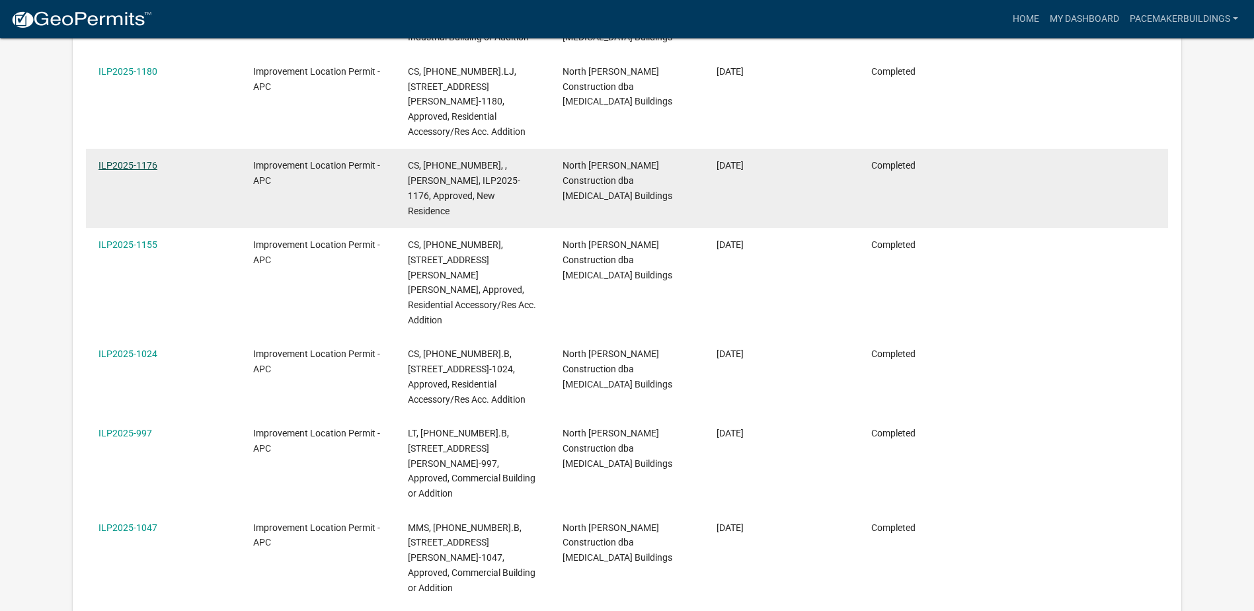
click at [132, 186] on datatable-body-cell "ILP2025-1176" at bounding box center [163, 188] width 155 height 79
click at [135, 162] on link "ILP2025-1176" at bounding box center [127, 165] width 59 height 11
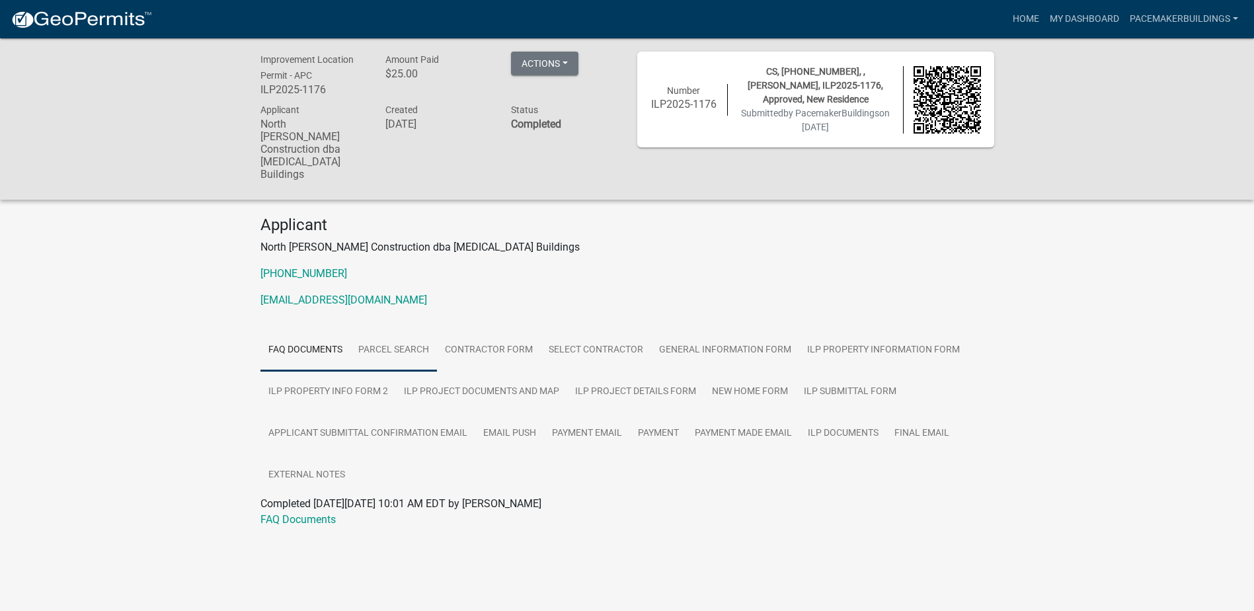
click at [408, 329] on link "Parcel search" at bounding box center [393, 350] width 87 height 42
click at [1076, 14] on link "My Dashboard" at bounding box center [1084, 19] width 80 height 25
